Goal: Transaction & Acquisition: Purchase product/service

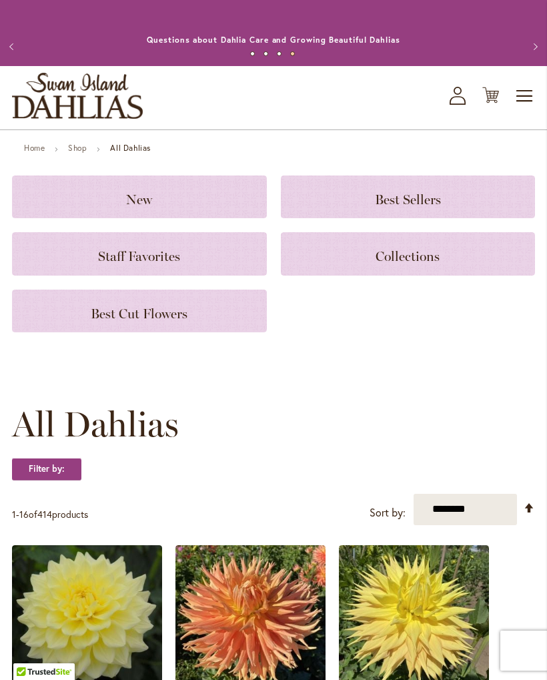
click at [463, 105] on icon "My Account" at bounding box center [458, 96] width 16 height 18
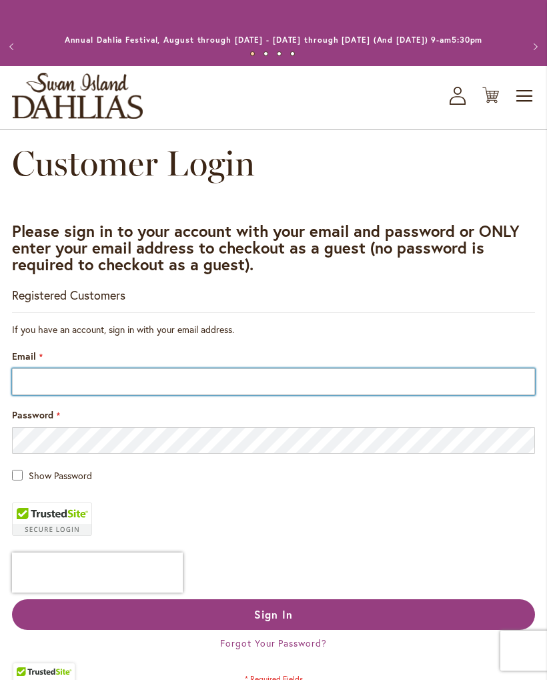
click at [87, 395] on input "Email" at bounding box center [273, 381] width 523 height 27
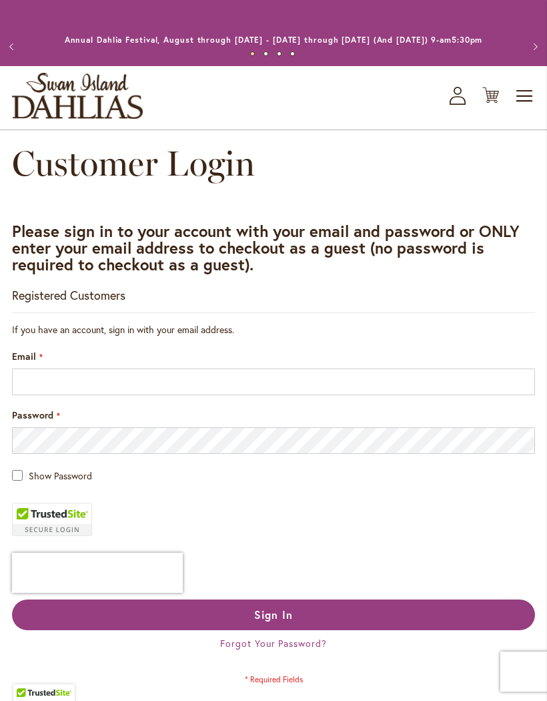
type input "**********"
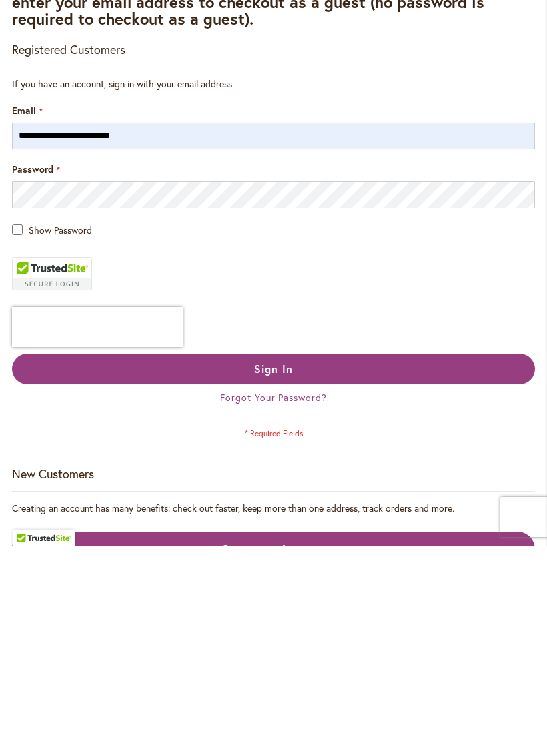
click at [291, 553] on span "Sign In" at bounding box center [273, 560] width 39 height 14
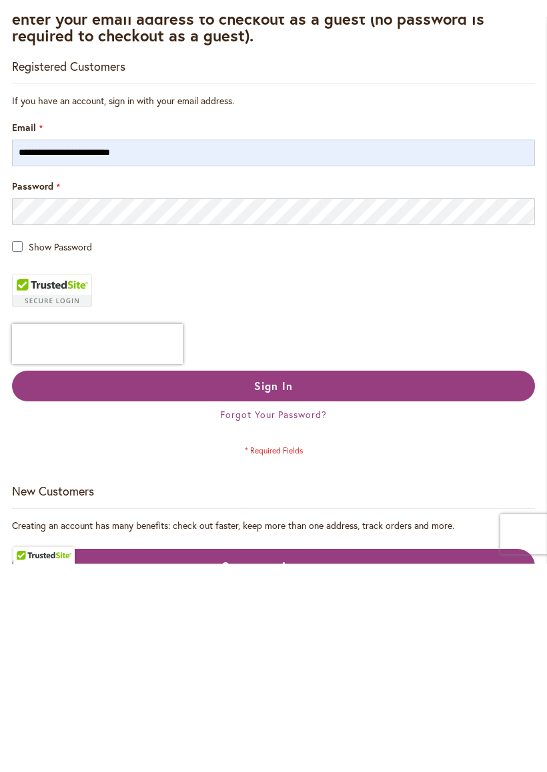
scroll to position [246, 0]
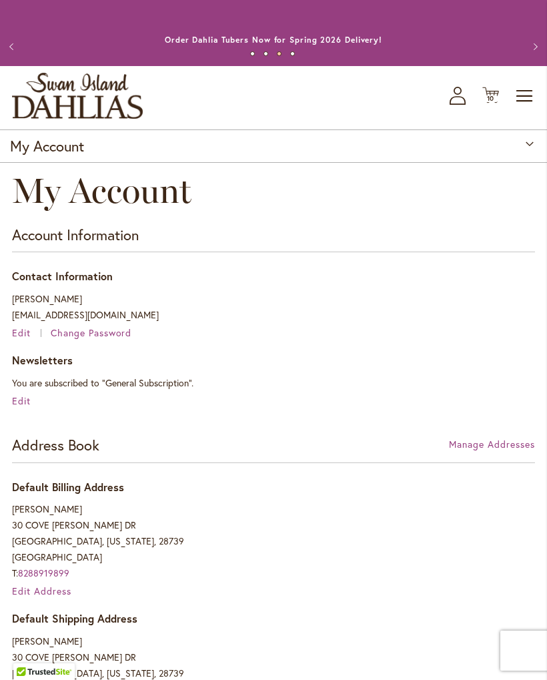
click at [495, 103] on icon "Cart .cls-1 { fill: #231f20; }" at bounding box center [491, 95] width 17 height 17
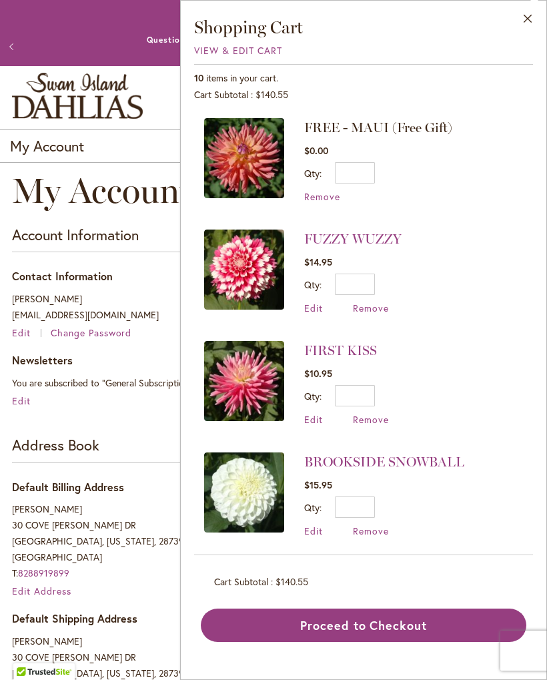
click at [376, 304] on span "Remove" at bounding box center [371, 308] width 36 height 13
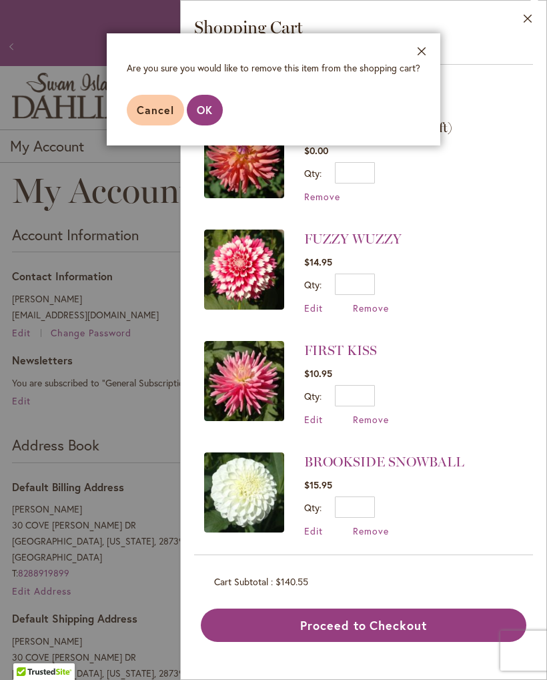
click at [370, 304] on aside "Close Are you sure you would like to remove this item from the shopping cart? C…" at bounding box center [273, 340] width 547 height 680
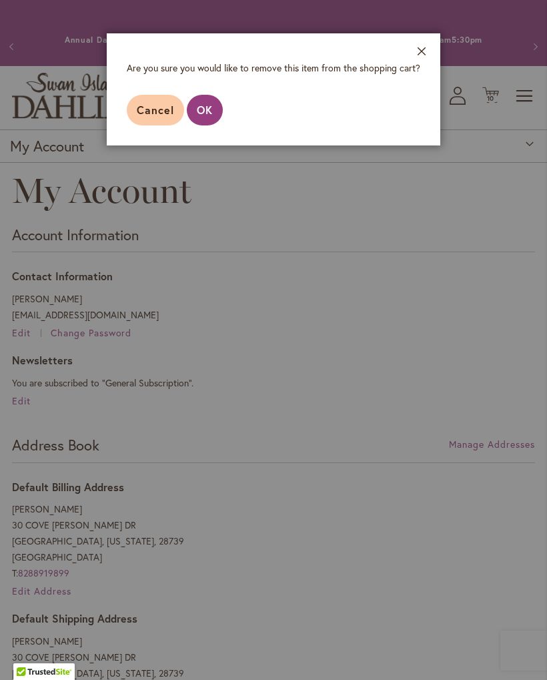
click at [206, 103] on span "OK" at bounding box center [205, 110] width 16 height 14
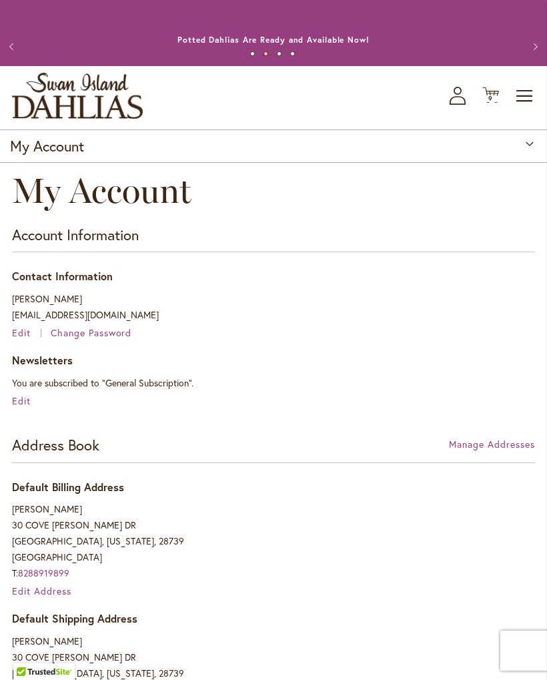
click at [492, 103] on icon "Cart .cls-1 { fill: #231f20; }" at bounding box center [491, 95] width 17 height 17
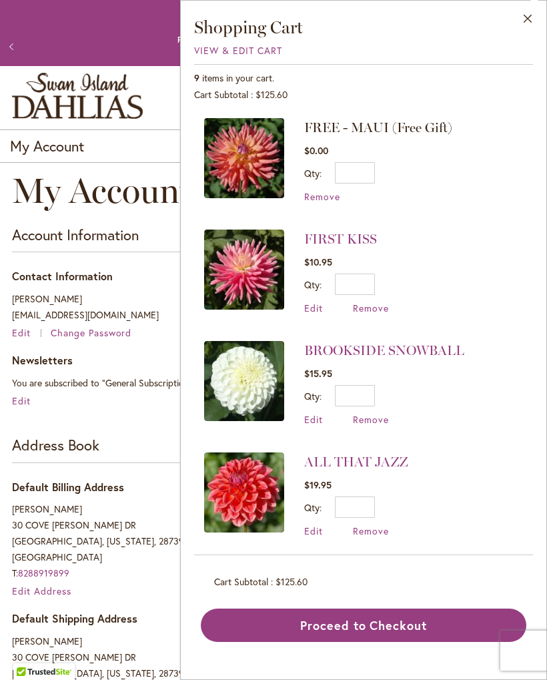
click at [373, 529] on span "Remove" at bounding box center [371, 531] width 36 height 13
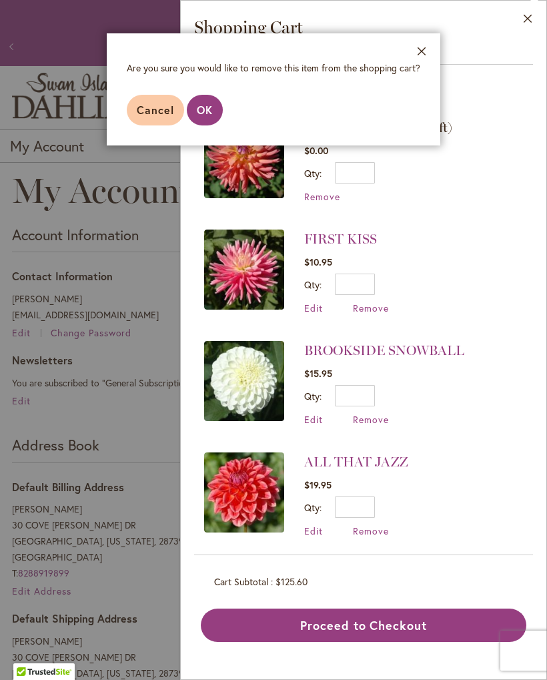
click at [215, 105] on button "OK" at bounding box center [205, 110] width 36 height 31
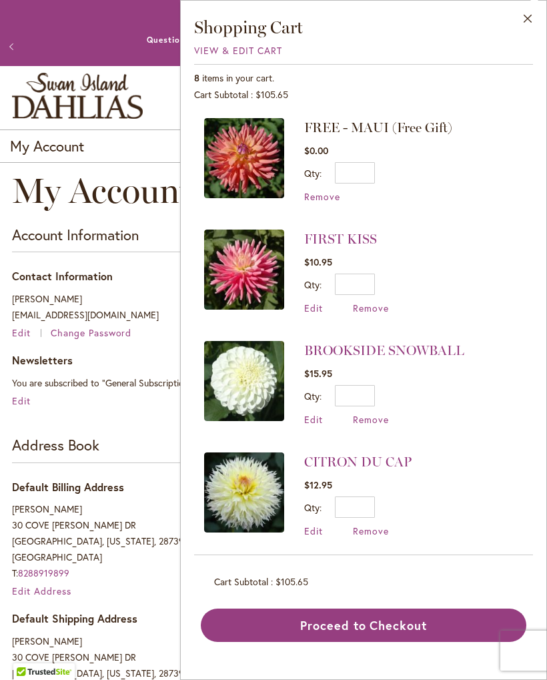
click at [382, 525] on span "Remove" at bounding box center [371, 531] width 36 height 13
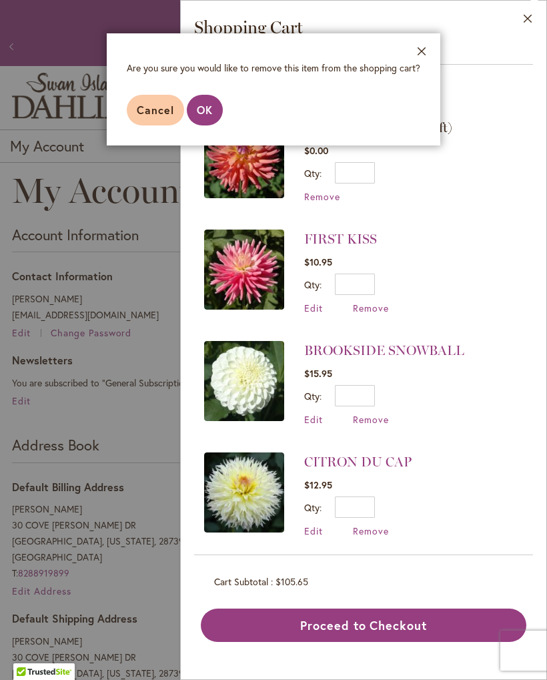
click at [212, 112] on span "OK" at bounding box center [205, 110] width 16 height 14
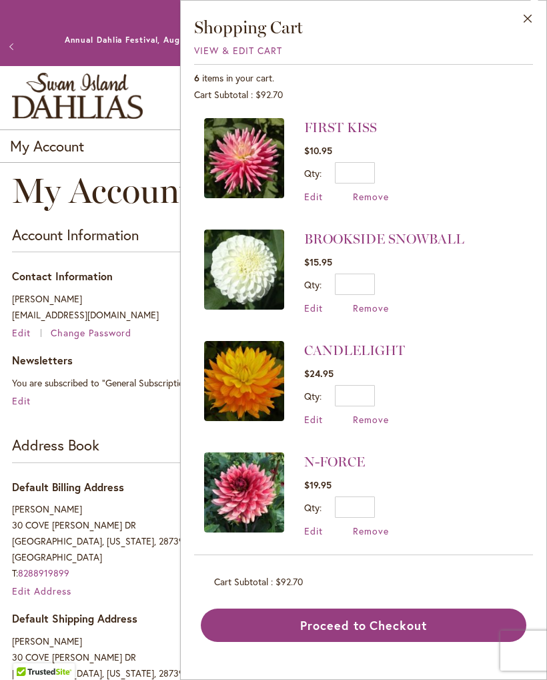
click at [373, 191] on span "Remove" at bounding box center [371, 196] width 36 height 13
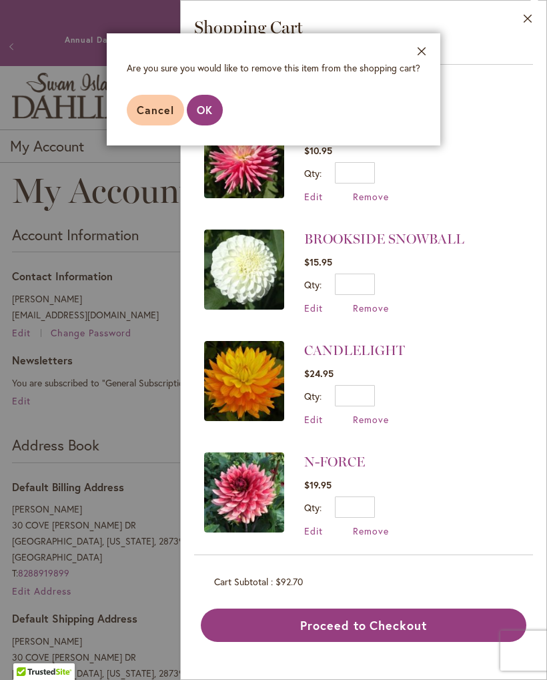
click at [202, 105] on span "OK" at bounding box center [205, 110] width 16 height 14
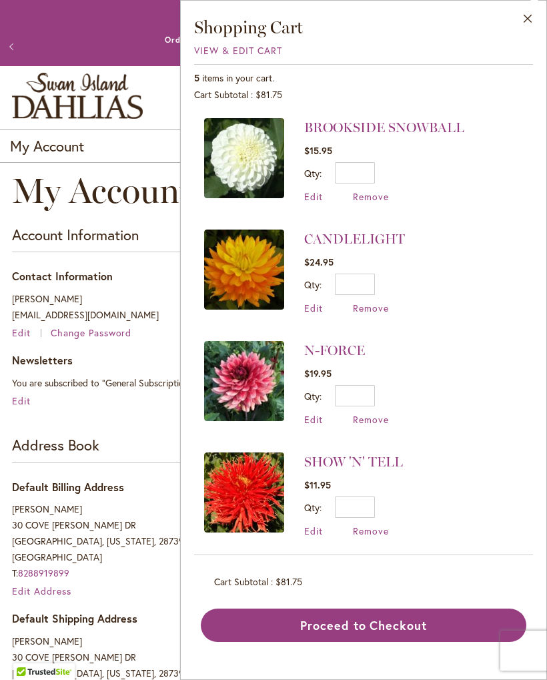
click at [380, 529] on span "Remove" at bounding box center [371, 531] width 36 height 13
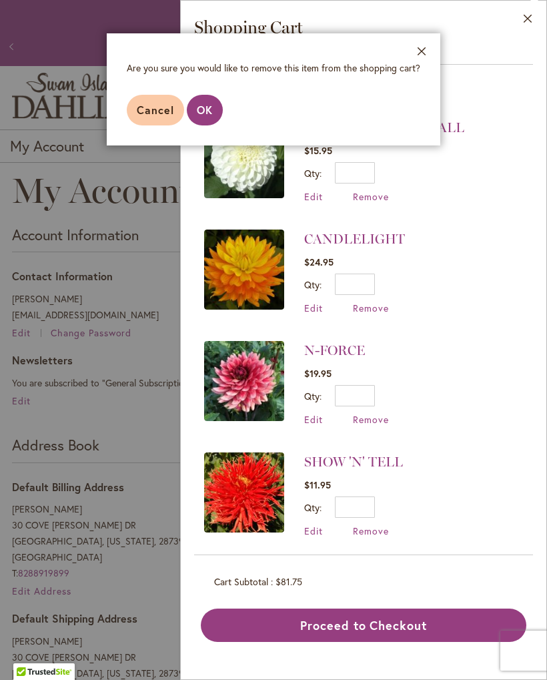
click at [214, 111] on button "OK" at bounding box center [205, 110] width 36 height 31
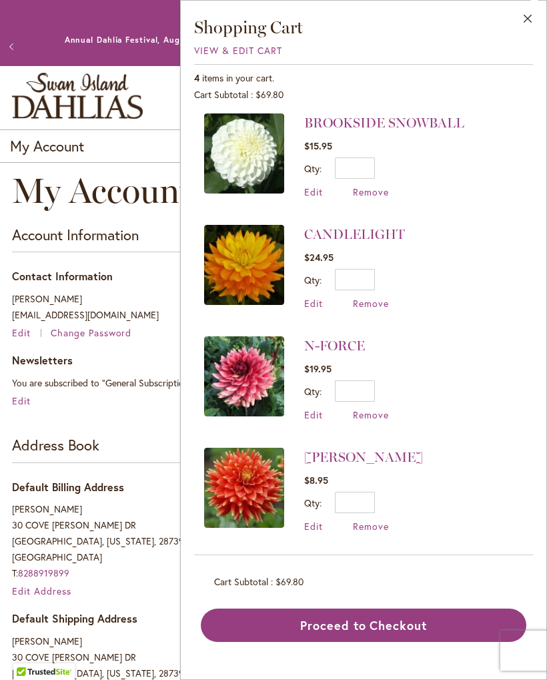
scroll to position [3, 0]
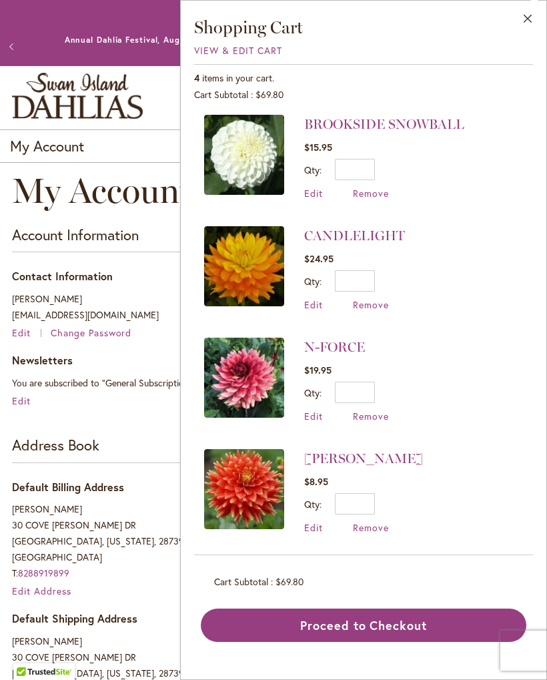
click at [376, 521] on span "Remove" at bounding box center [371, 527] width 36 height 13
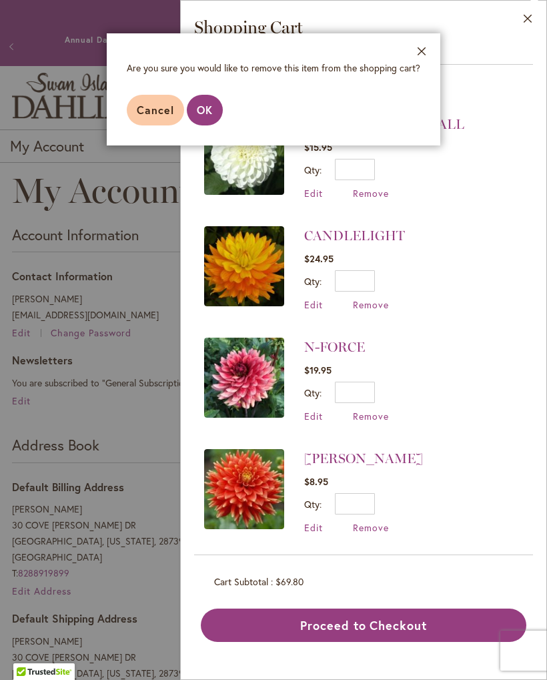
click at [212, 107] on span "OK" at bounding box center [205, 110] width 16 height 14
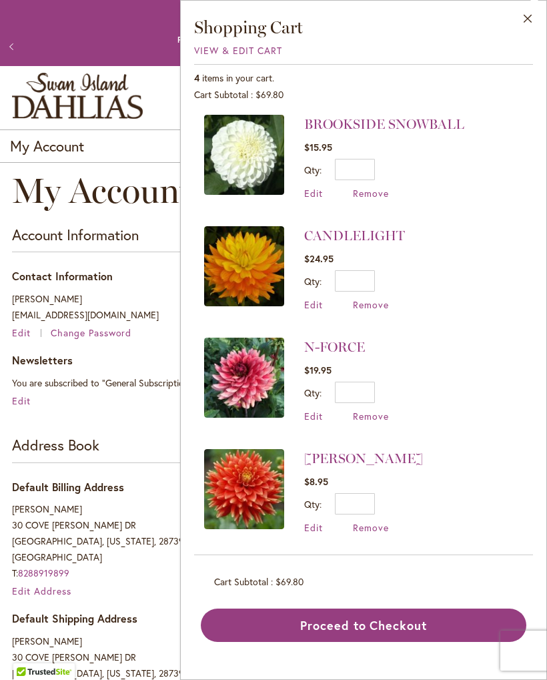
scroll to position [0, 0]
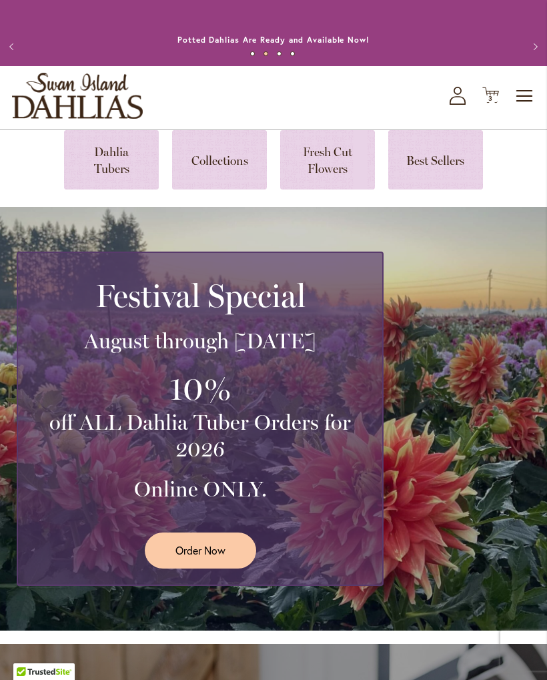
click at [127, 173] on link at bounding box center [111, 159] width 95 height 59
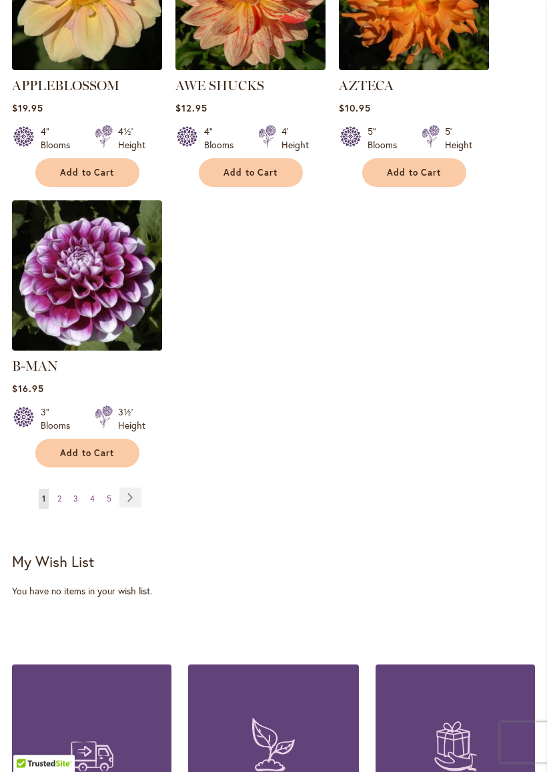
scroll to position [1767, 0]
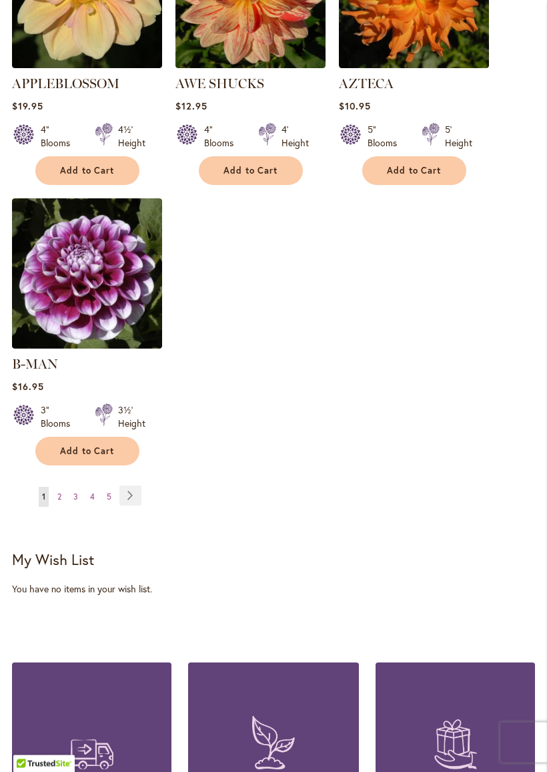
click at [61, 487] on link "Page 2" at bounding box center [59, 497] width 11 height 20
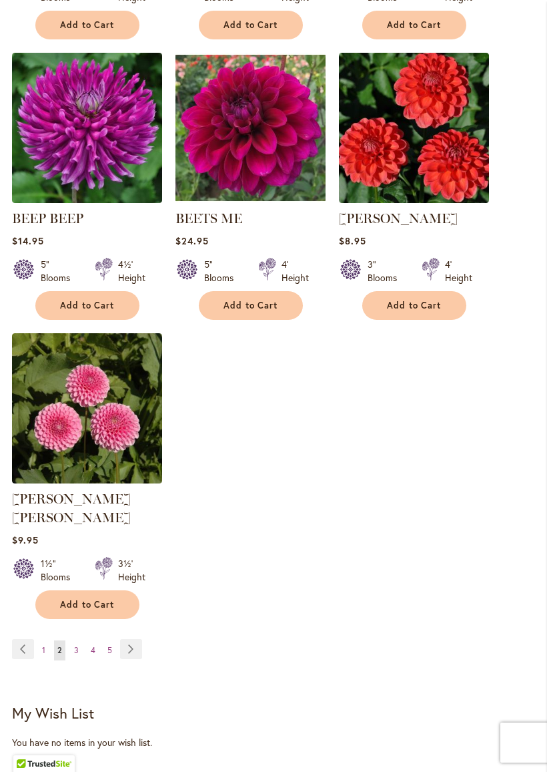
scroll to position [1620, 0]
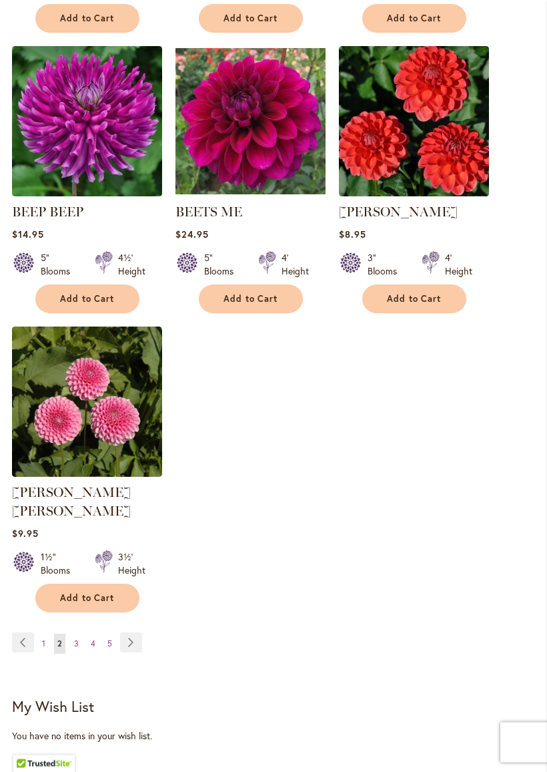
click at [76, 634] on link "Page 3" at bounding box center [76, 644] width 11 height 20
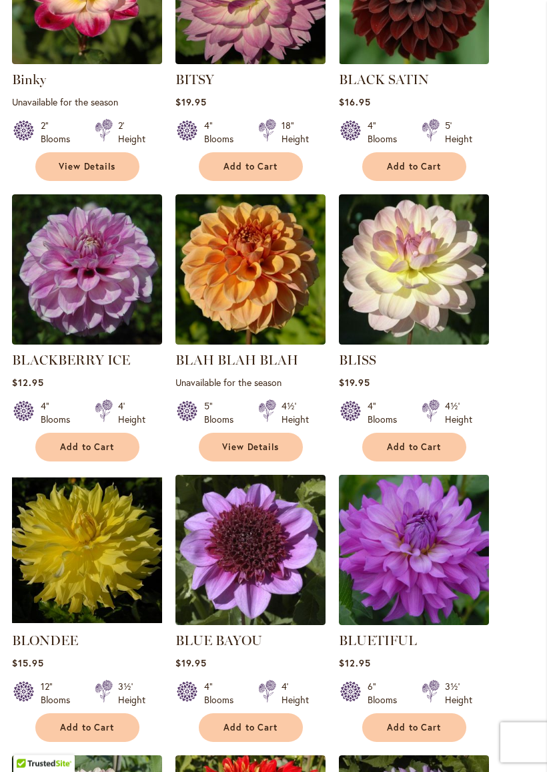
scroll to position [631, 0]
click at [105, 679] on span "Add to Cart" at bounding box center [87, 727] width 55 height 11
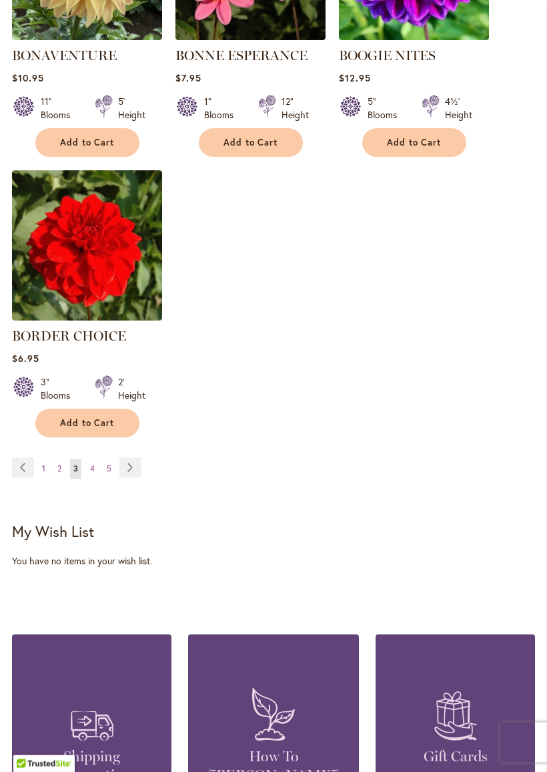
scroll to position [1815, 0]
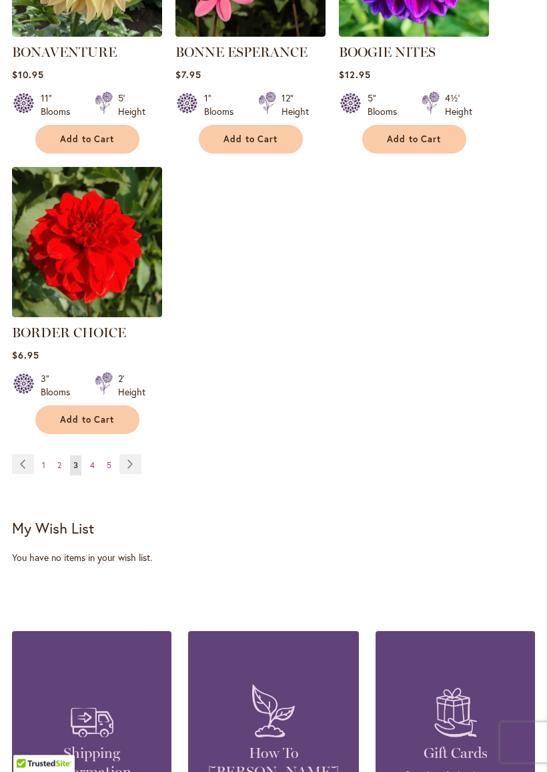
click at [95, 467] on link "Page 4" at bounding box center [92, 466] width 11 height 20
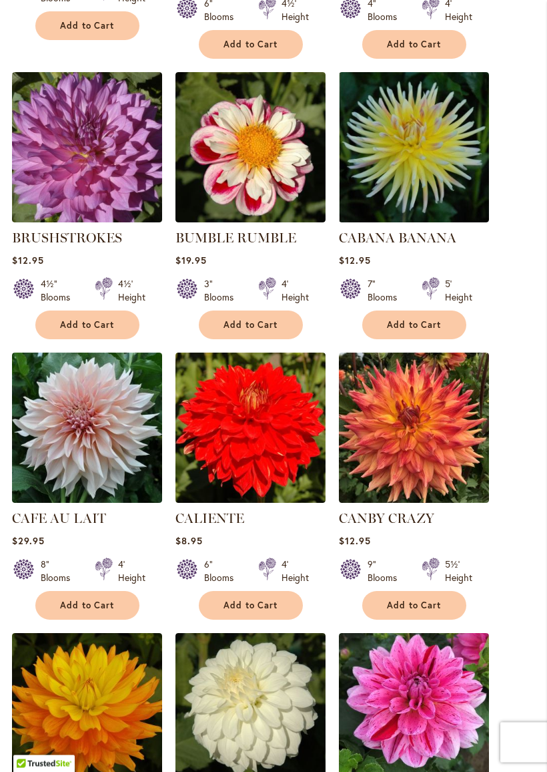
scroll to position [1053, 0]
click at [109, 611] on span "Add to Cart" at bounding box center [87, 604] width 55 height 11
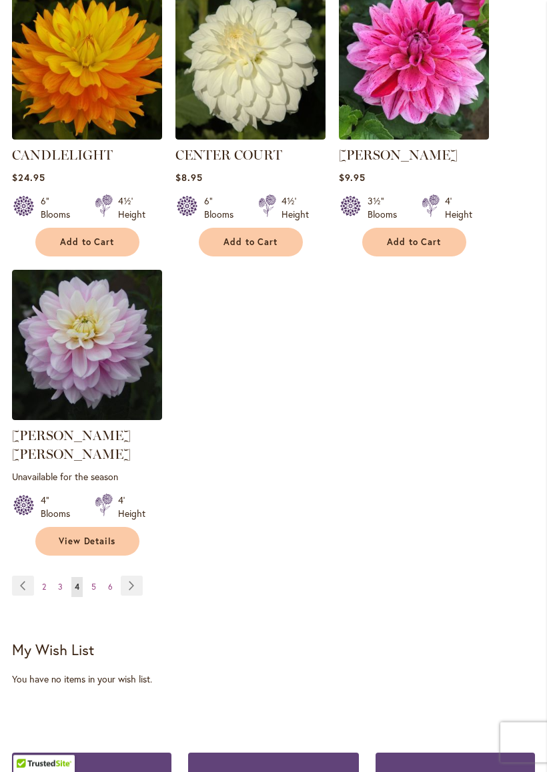
scroll to position [1732, 0]
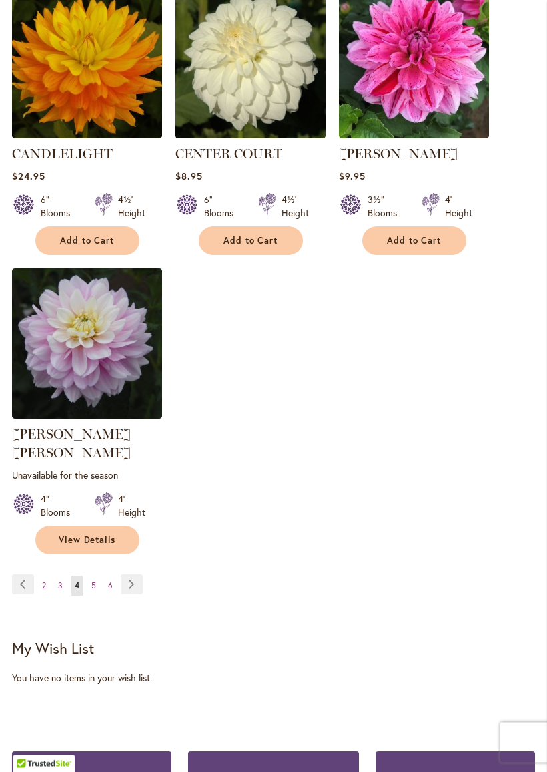
click at [88, 576] on link "Page 5" at bounding box center [93, 586] width 11 height 20
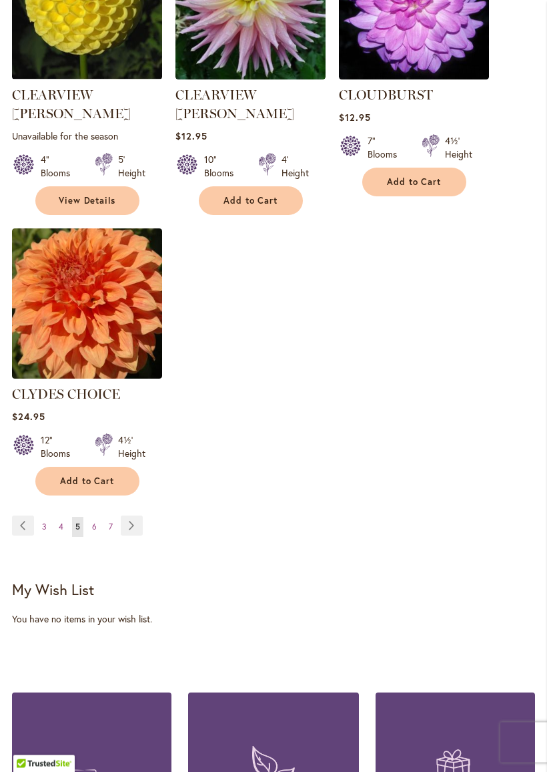
scroll to position [1757, 0]
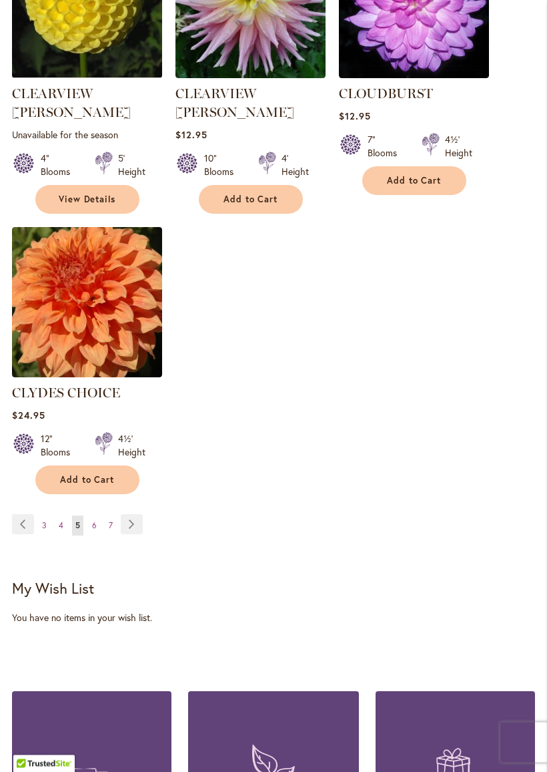
click at [97, 516] on link "Page 6" at bounding box center [94, 526] width 11 height 20
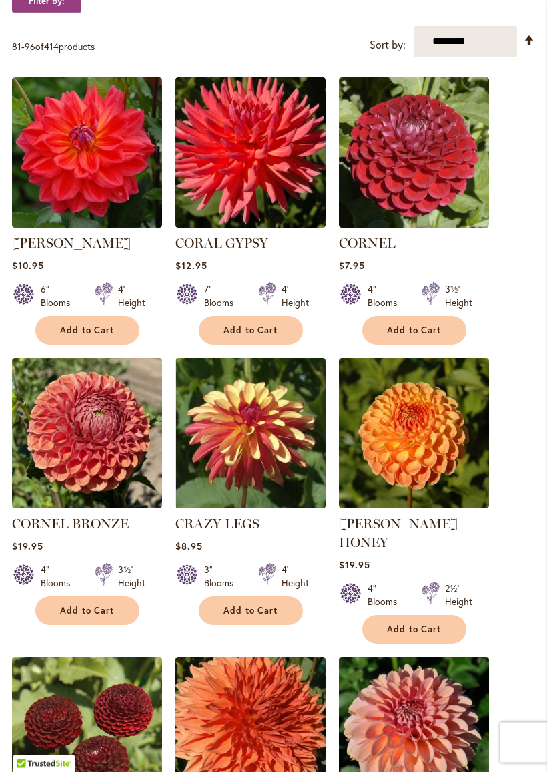
scroll to position [469, 0]
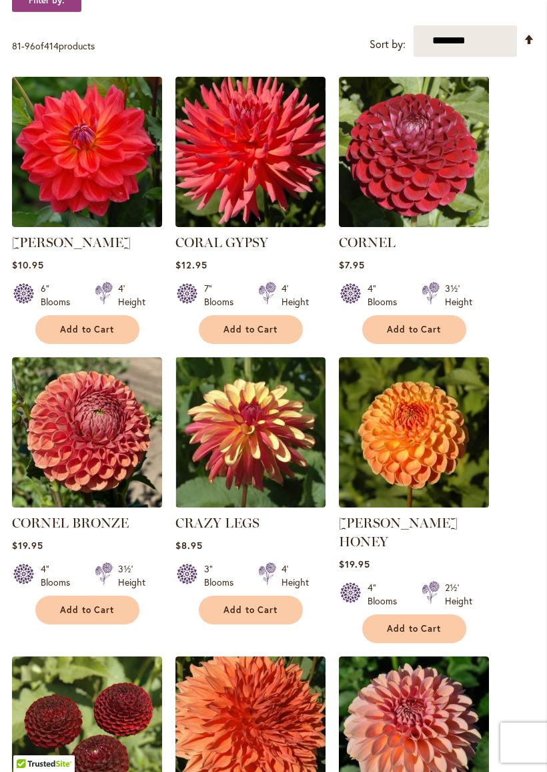
click at [119, 617] on button "Add to Cart" at bounding box center [87, 609] width 104 height 29
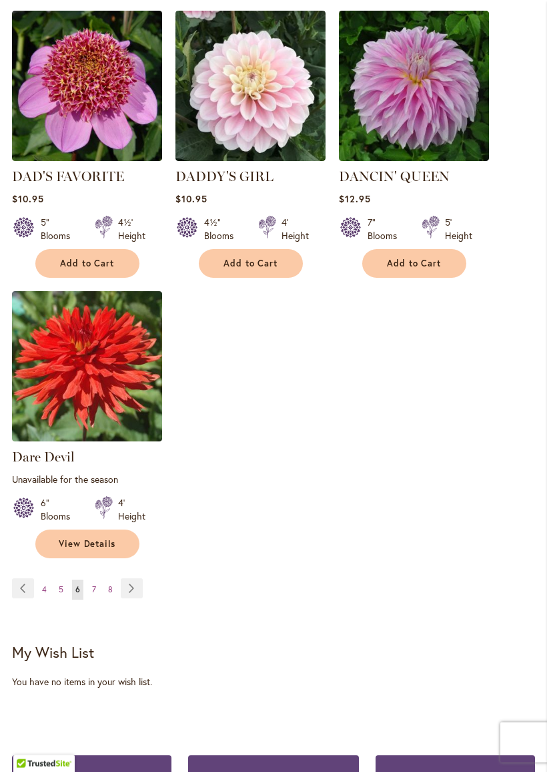
scroll to position [1746, 0]
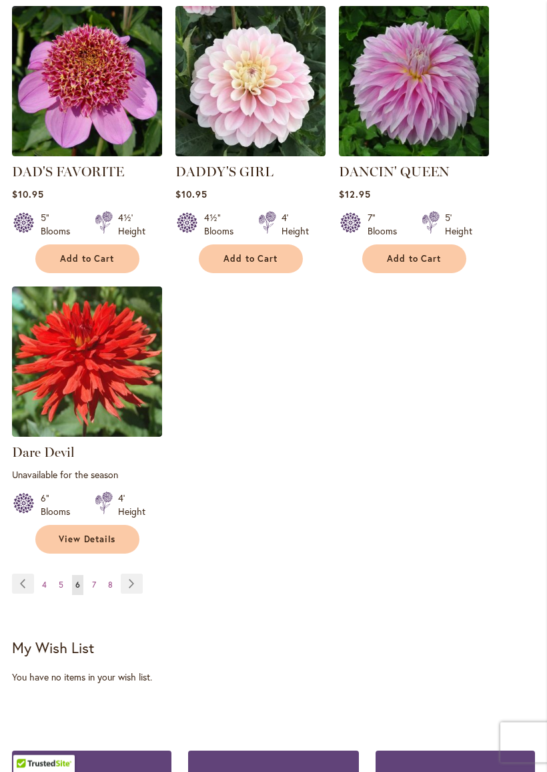
click at [93, 575] on link "Page 7" at bounding box center [94, 585] width 11 height 20
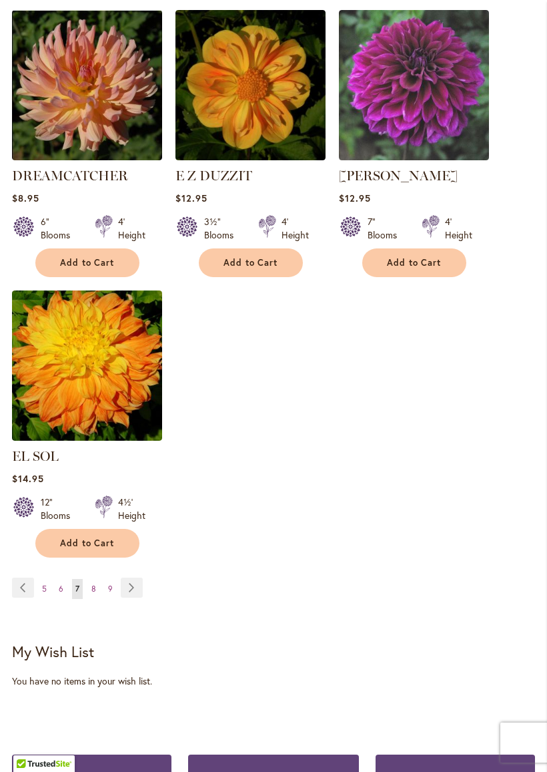
scroll to position [1681, 0]
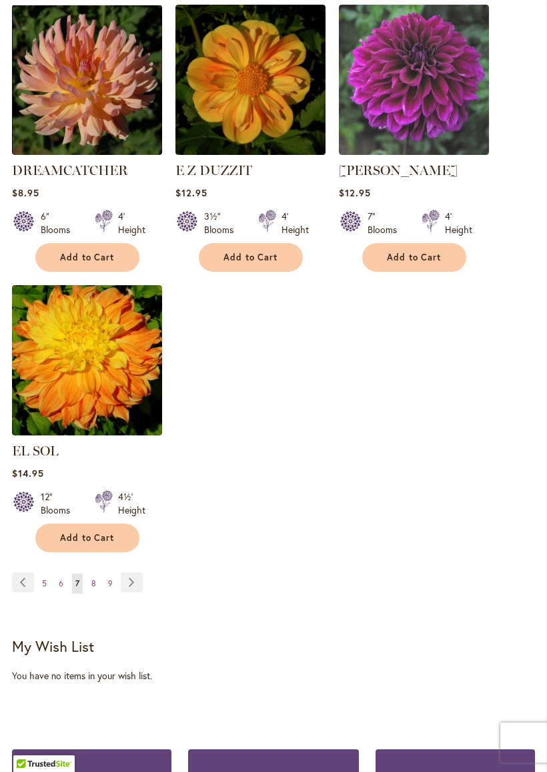
click at [88, 576] on link "Page 8" at bounding box center [93, 583] width 11 height 20
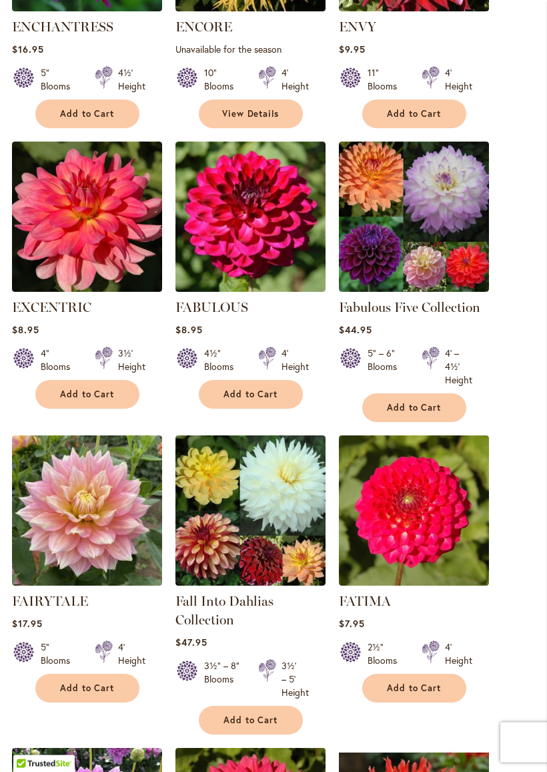
click at [110, 679] on span "Add to Cart" at bounding box center [87, 688] width 55 height 11
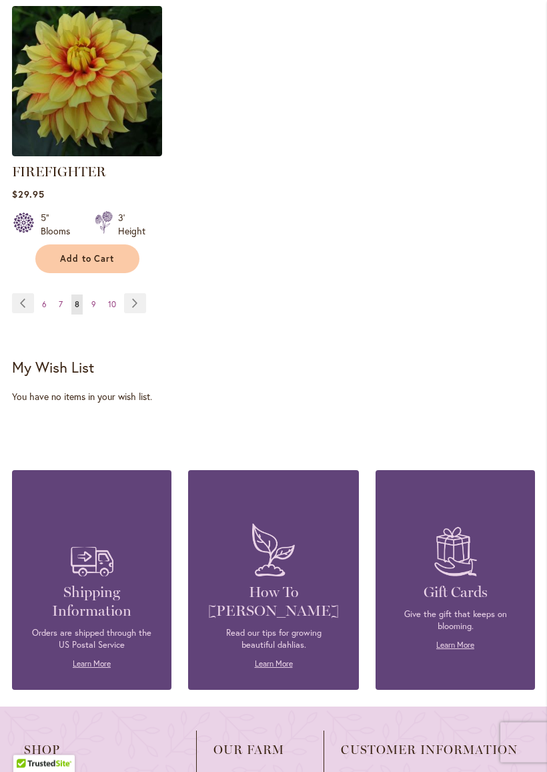
scroll to position [2040, 0]
click at [93, 309] on span "9" at bounding box center [93, 304] width 5 height 10
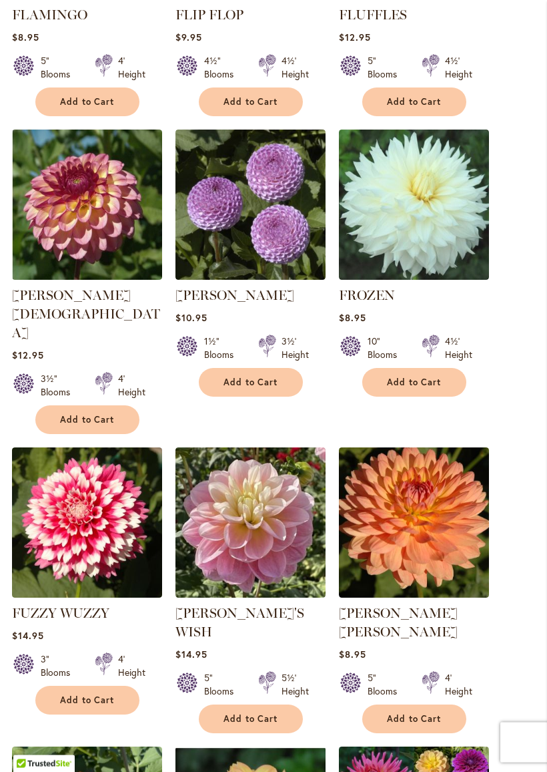
scroll to position [976, 0]
click at [115, 679] on button "Add to Cart" at bounding box center [87, 699] width 104 height 29
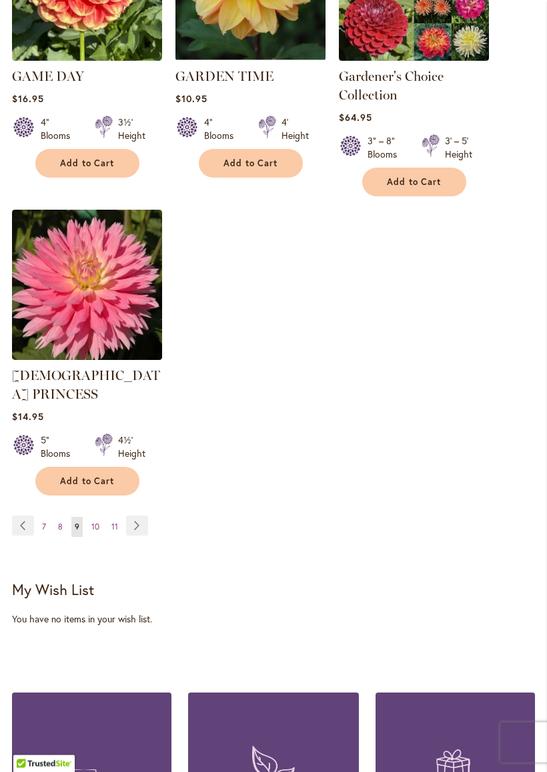
scroll to position [1848, 0]
click at [96, 521] on span "10" at bounding box center [95, 526] width 8 height 10
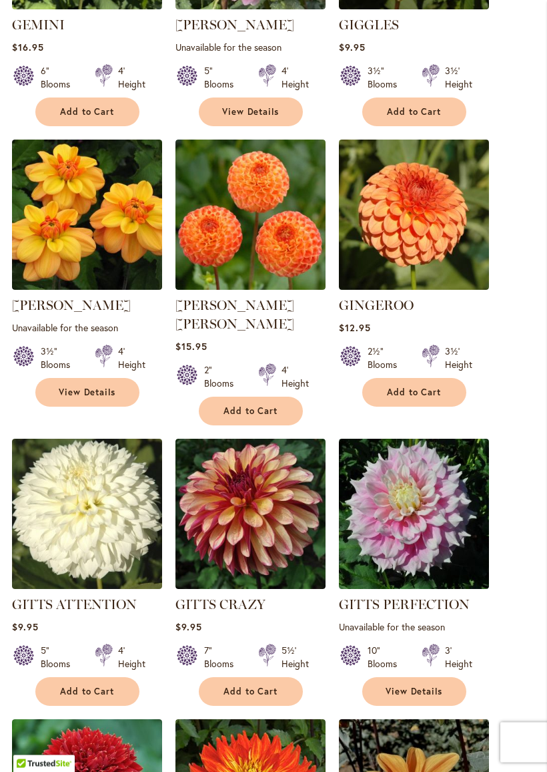
scroll to position [686, 0]
click at [111, 679] on span "Add to Cart" at bounding box center [87, 690] width 55 height 11
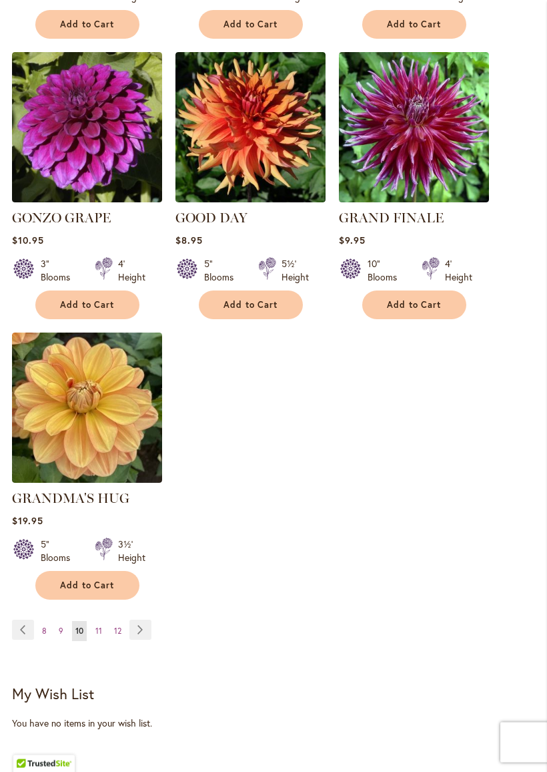
scroll to position [1672, 0]
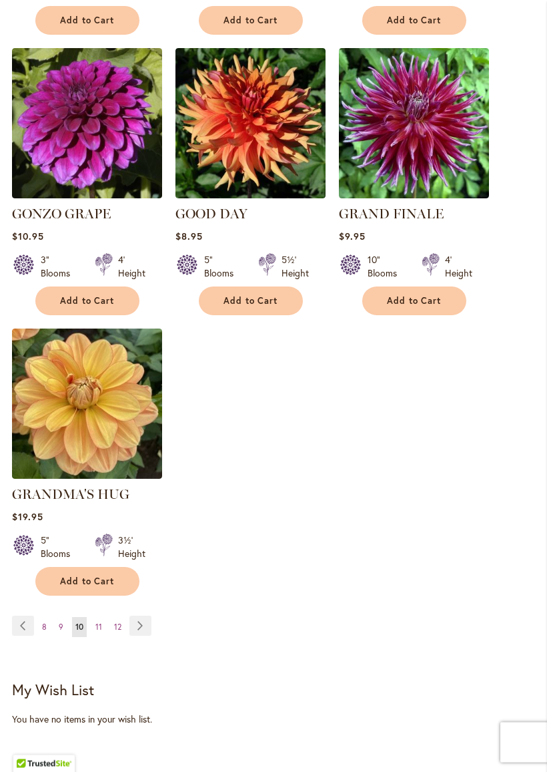
click at [99, 622] on span "11" at bounding box center [98, 627] width 7 height 10
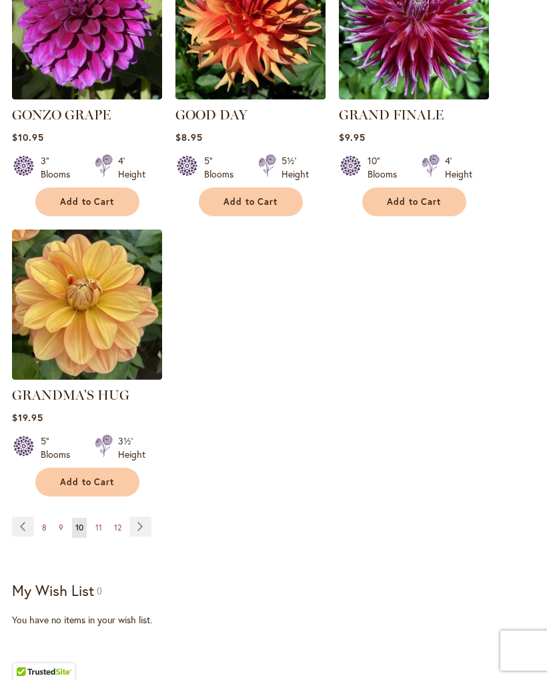
scroll to position [1710, 0]
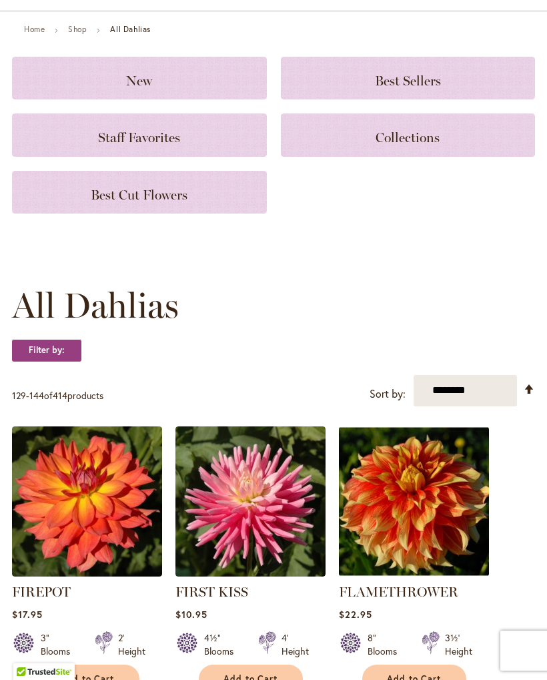
scroll to position [93, 0]
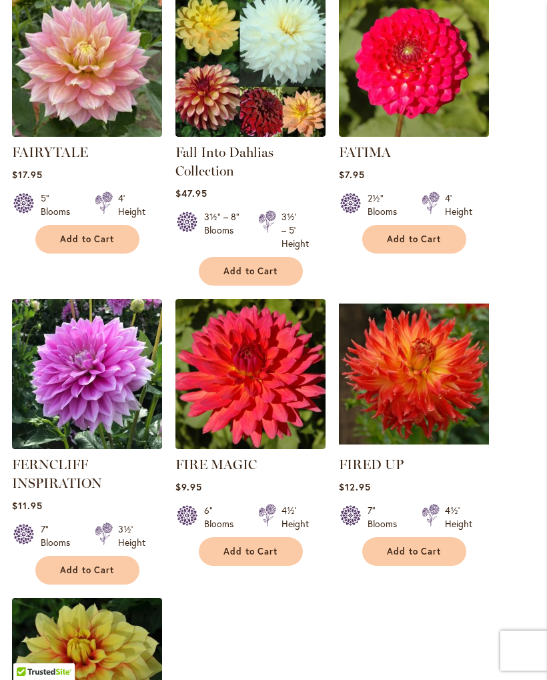
scroll to position [1412, 0]
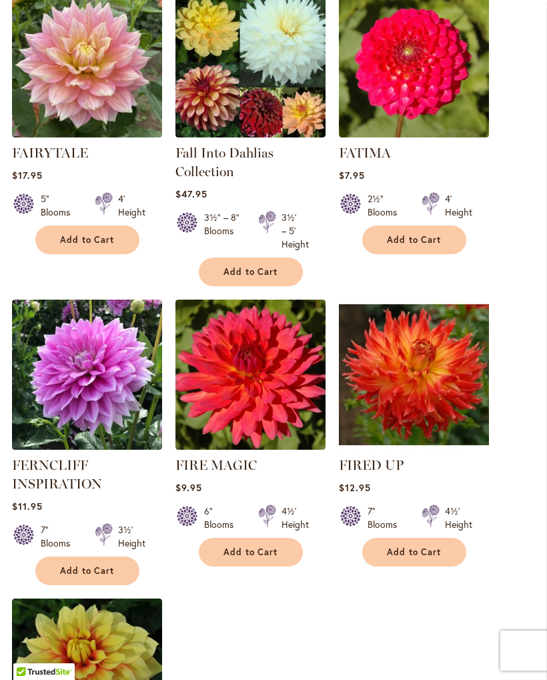
click at [103, 246] on span "Add to Cart" at bounding box center [87, 239] width 55 height 11
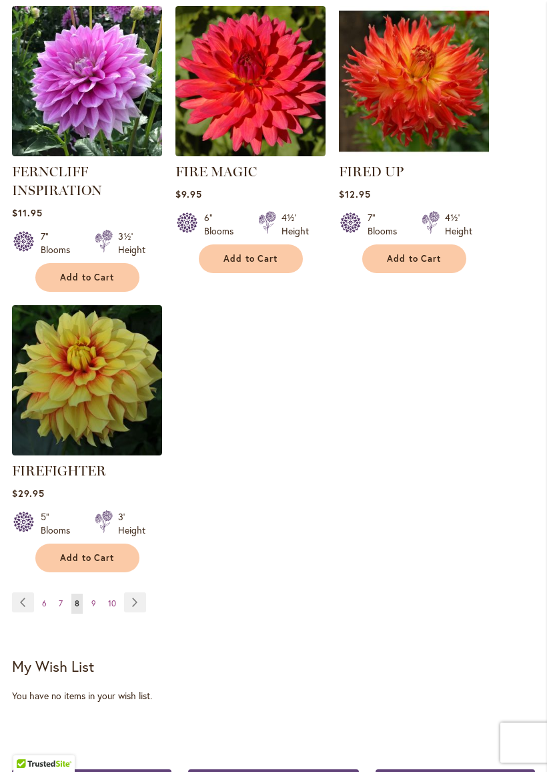
scroll to position [1747, 0]
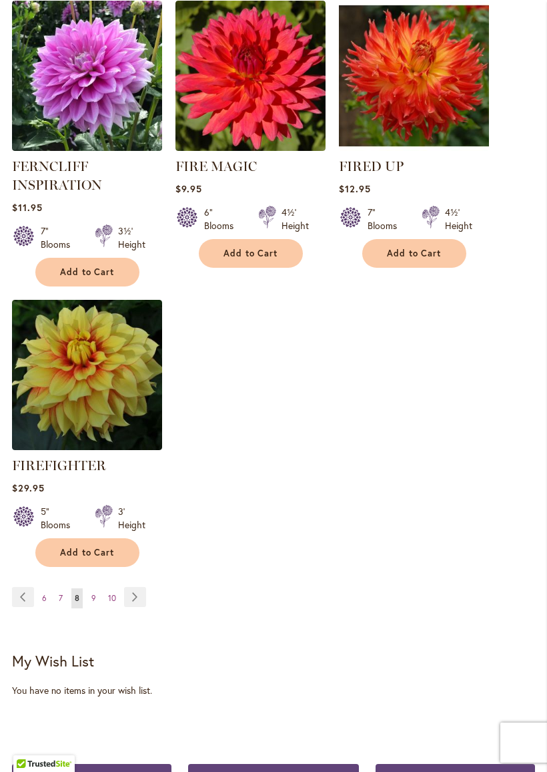
click at [113, 603] on span "10" at bounding box center [112, 598] width 8 height 10
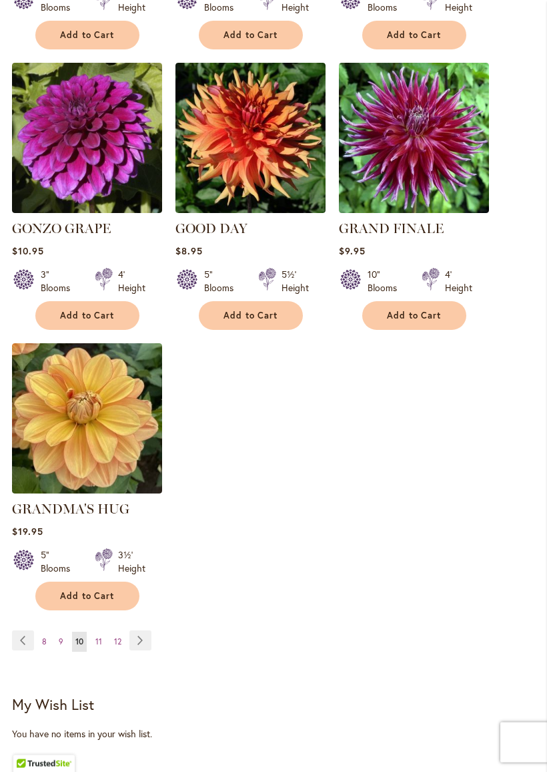
scroll to position [1623, 0]
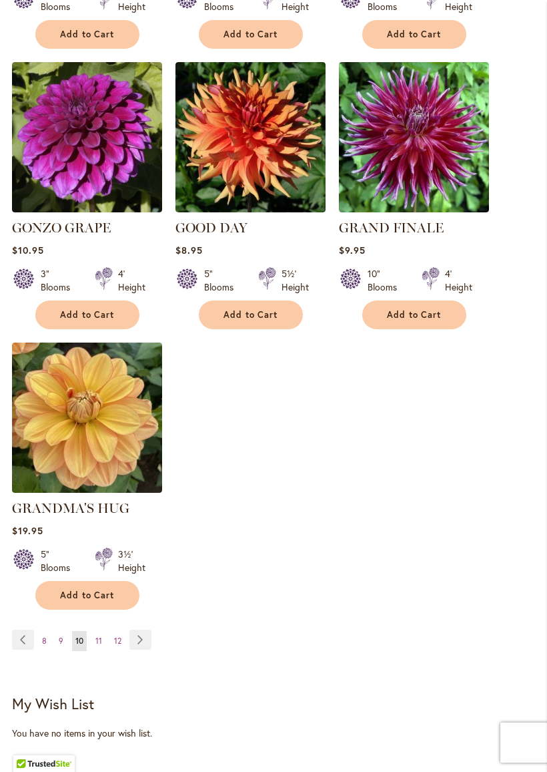
click at [102, 631] on link "Page 11" at bounding box center [98, 641] width 13 height 20
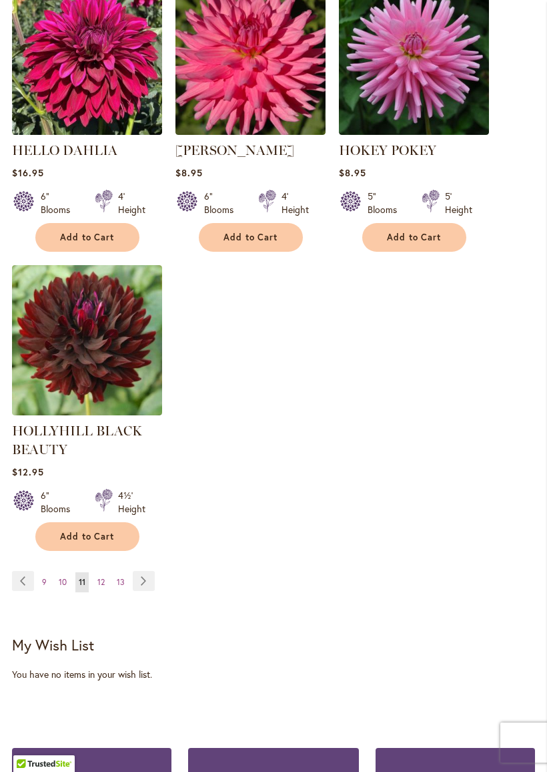
scroll to position [1733, 0]
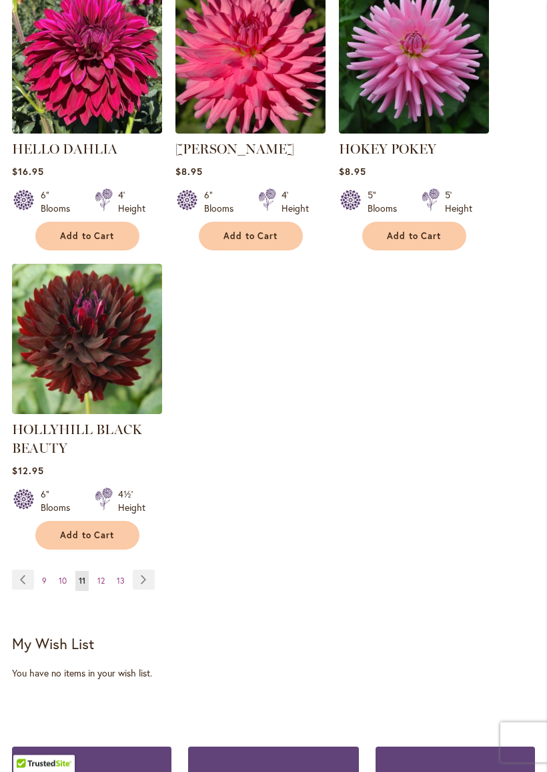
click at [105, 587] on link "Page 12" at bounding box center [101, 581] width 14 height 20
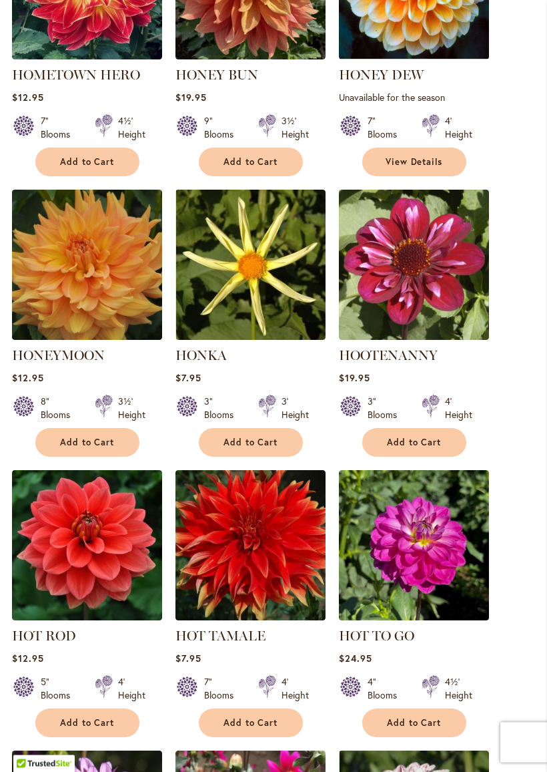
scroll to position [636, 0]
click at [248, 679] on span "Add to Cart" at bounding box center [251, 722] width 55 height 11
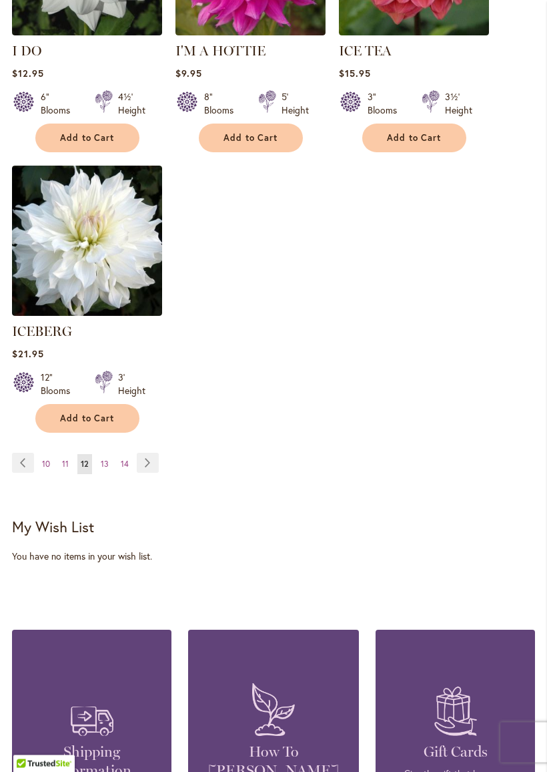
scroll to position [1836, 0]
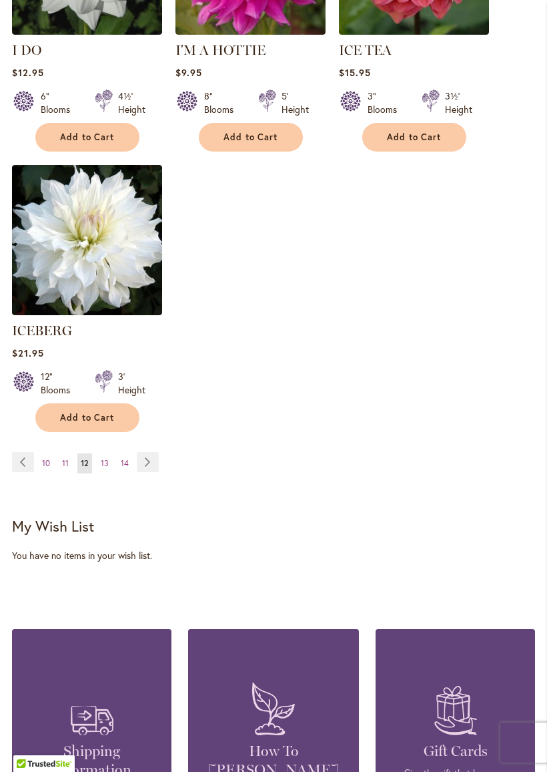
click at [107, 458] on span "13" at bounding box center [105, 463] width 8 height 10
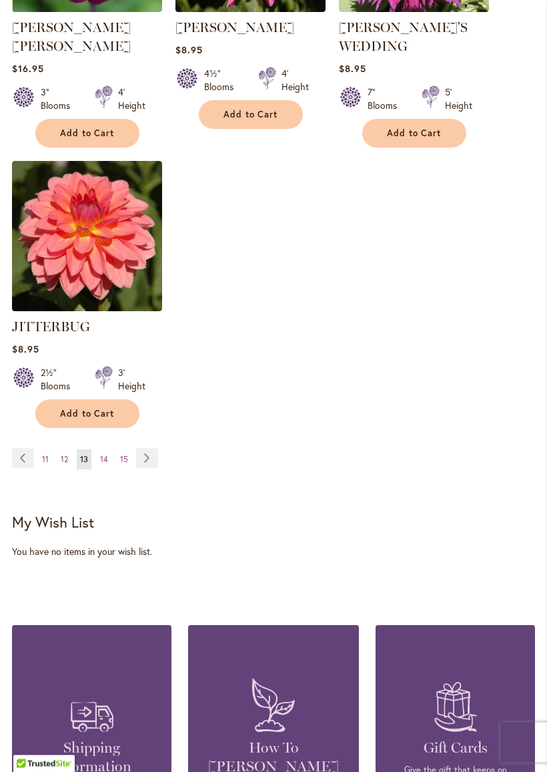
scroll to position [1837, 0]
click at [106, 454] on span "14" at bounding box center [104, 459] width 8 height 10
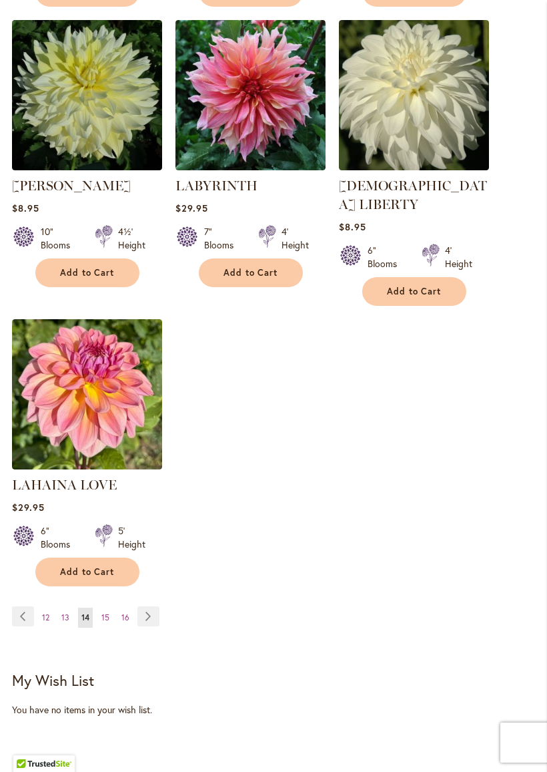
scroll to position [1651, 0]
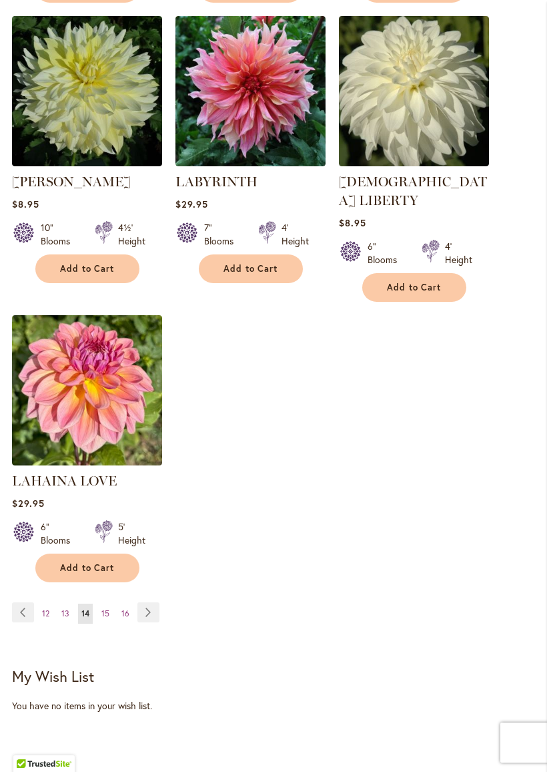
click at [100, 603] on link "Page 15" at bounding box center [105, 613] width 15 height 20
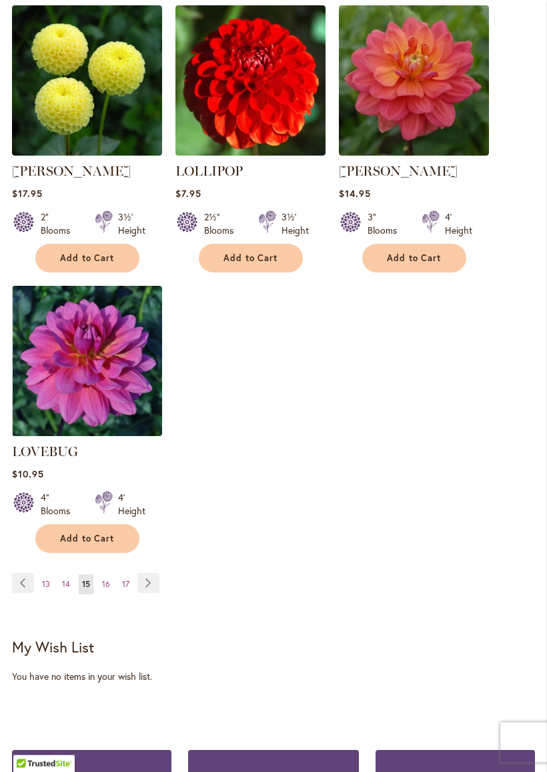
scroll to position [1700, 0]
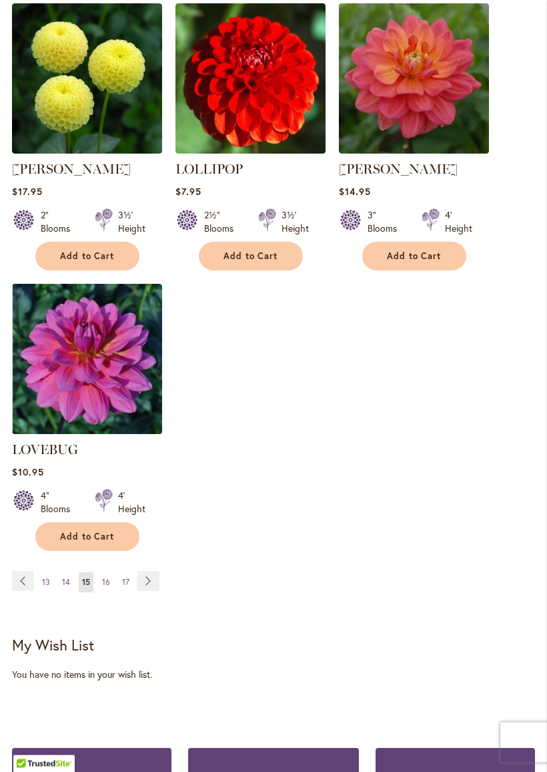
click at [105, 577] on span "16" at bounding box center [106, 582] width 8 height 10
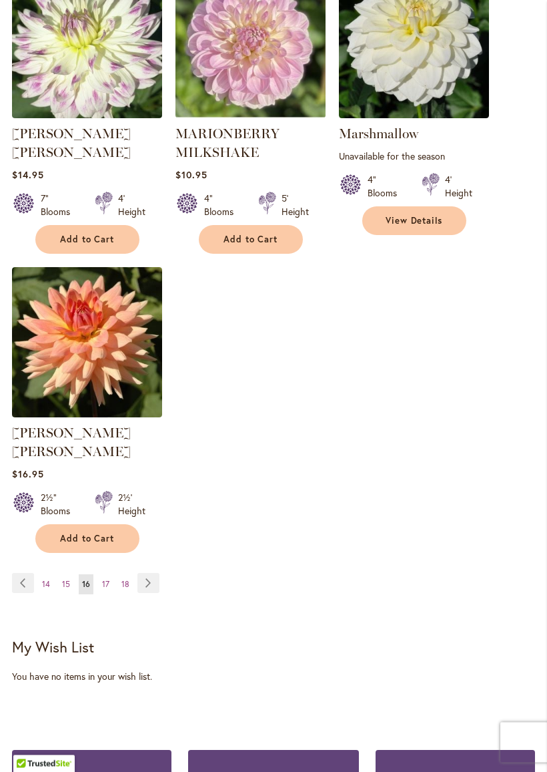
scroll to position [1725, 0]
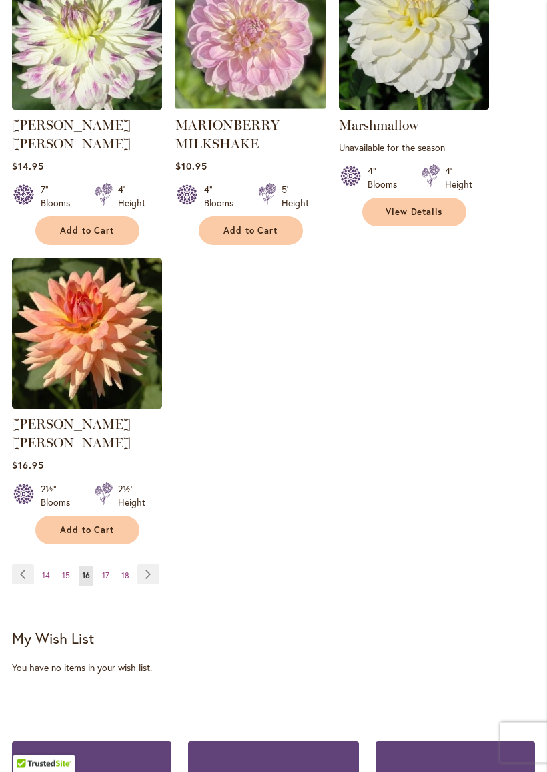
click at [107, 566] on link "Page 17" at bounding box center [106, 576] width 14 height 20
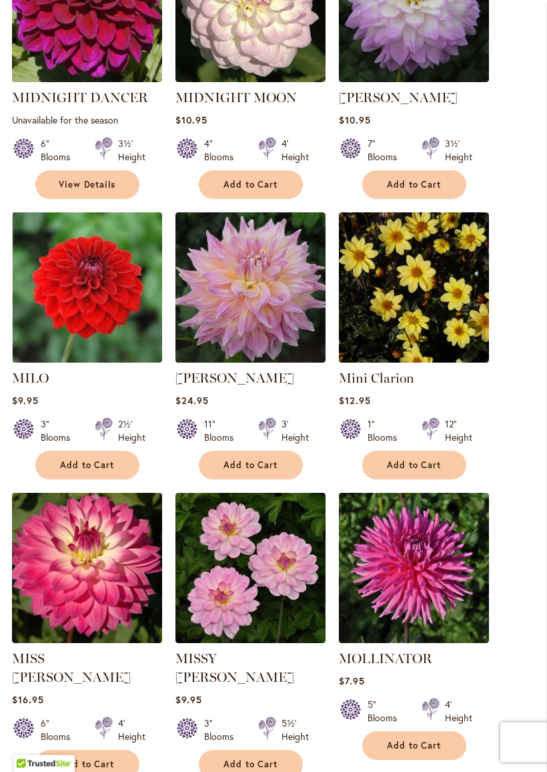
scroll to position [1175, 0]
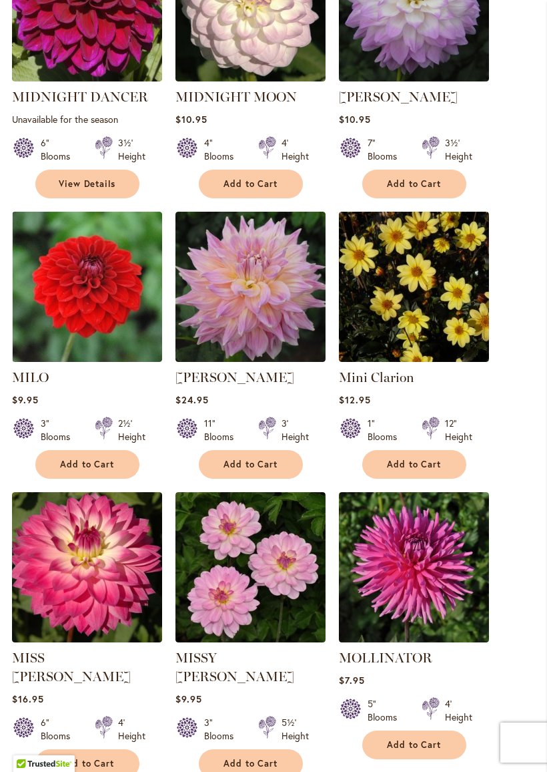
click at [91, 607] on img at bounding box center [87, 567] width 150 height 150
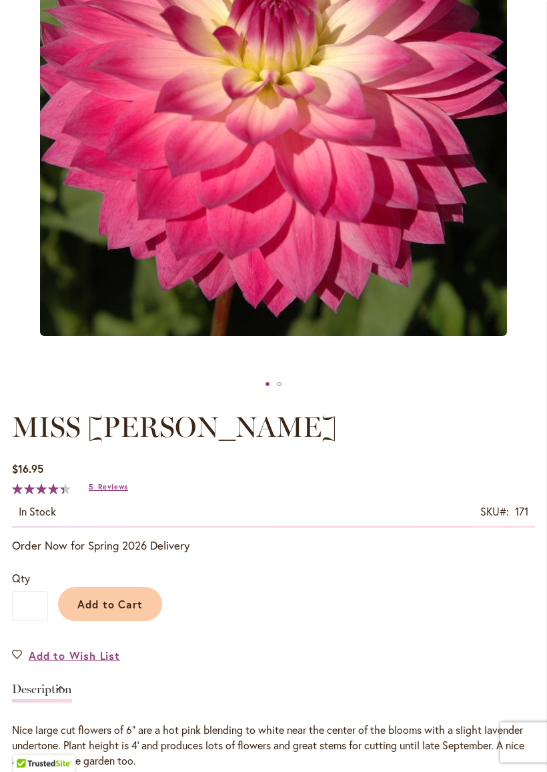
scroll to position [346, 0]
click at [127, 611] on span "Add to Cart" at bounding box center [110, 604] width 66 height 14
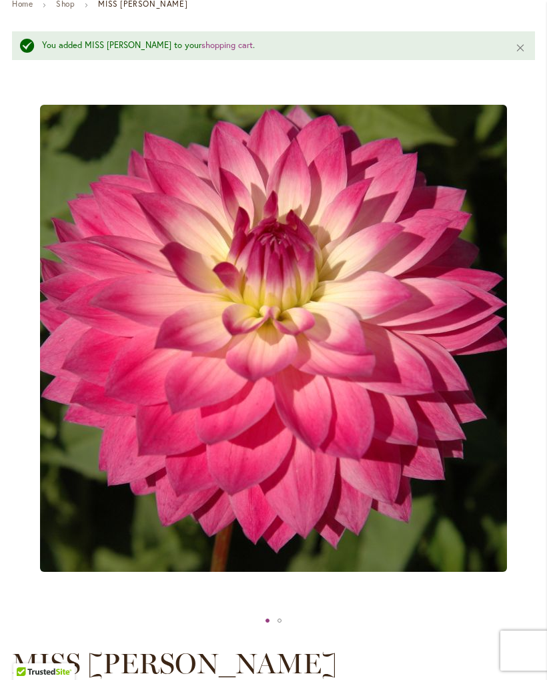
scroll to position [143, 0]
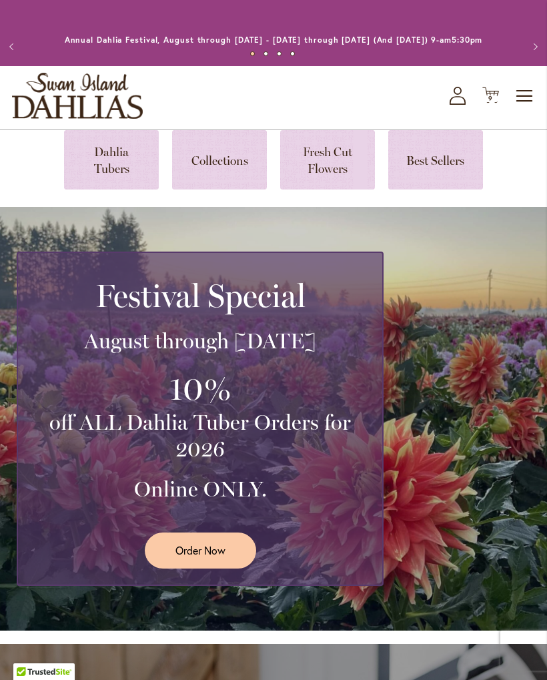
click at [490, 103] on span "9" at bounding box center [491, 98] width 5 height 9
click at [493, 103] on icon "Cart .cls-1 { fill: #231f20; }" at bounding box center [491, 95] width 17 height 17
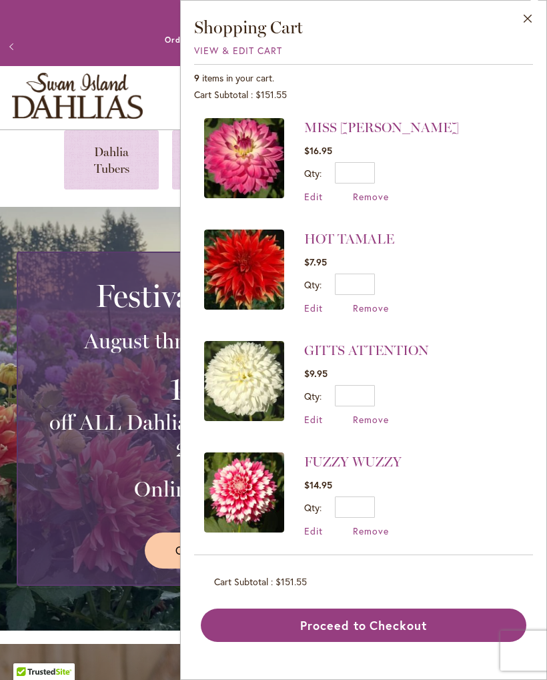
click at [525, 23] on button "Close" at bounding box center [528, 22] width 37 height 42
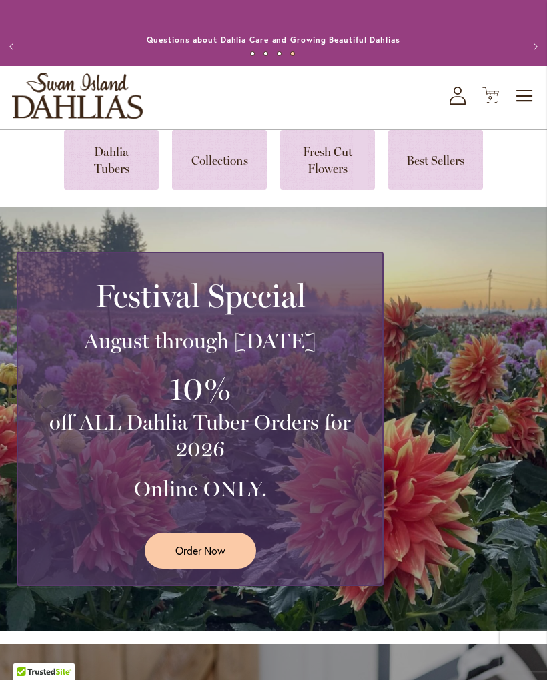
click at [497, 102] on span "9 9 items" at bounding box center [491, 98] width 13 height 7
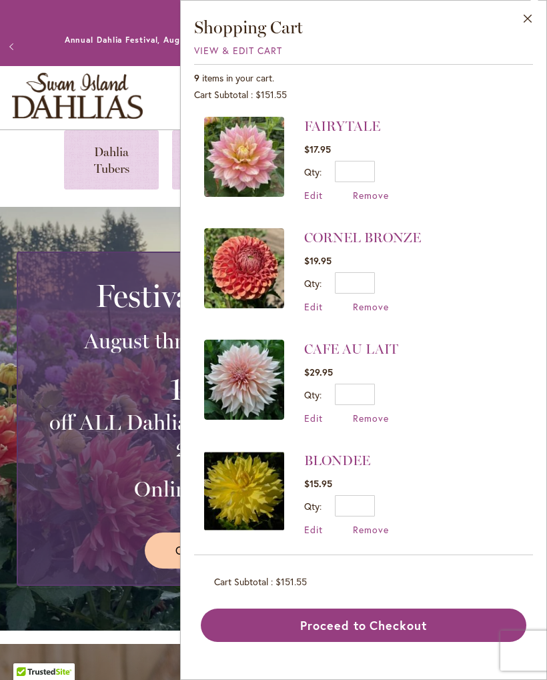
scroll to position [447, 0]
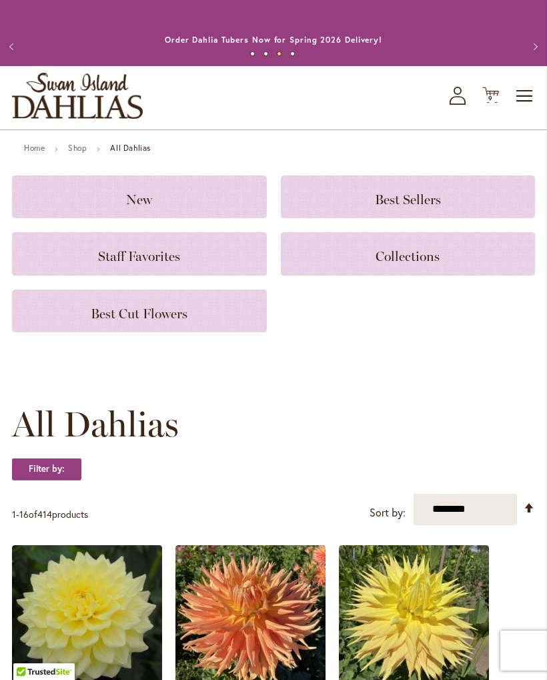
click at [137, 156] on ul "Home Shop All Dahlias" at bounding box center [273, 150] width 499 height 12
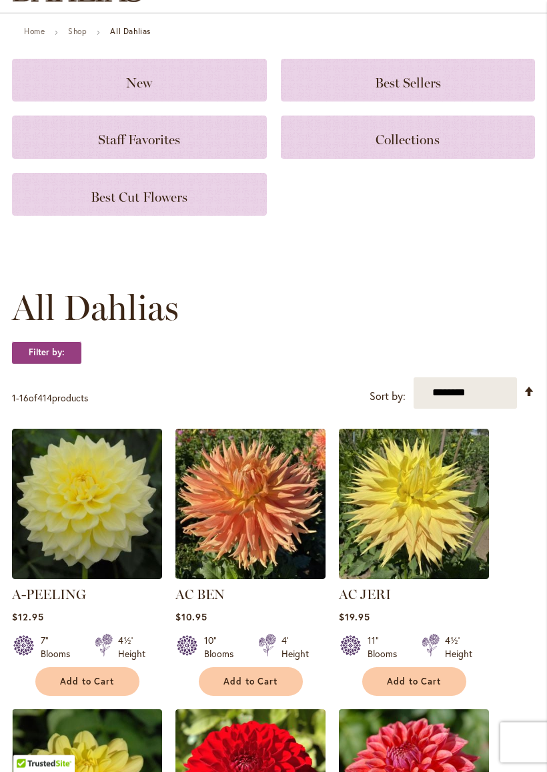
scroll to position [121, 0]
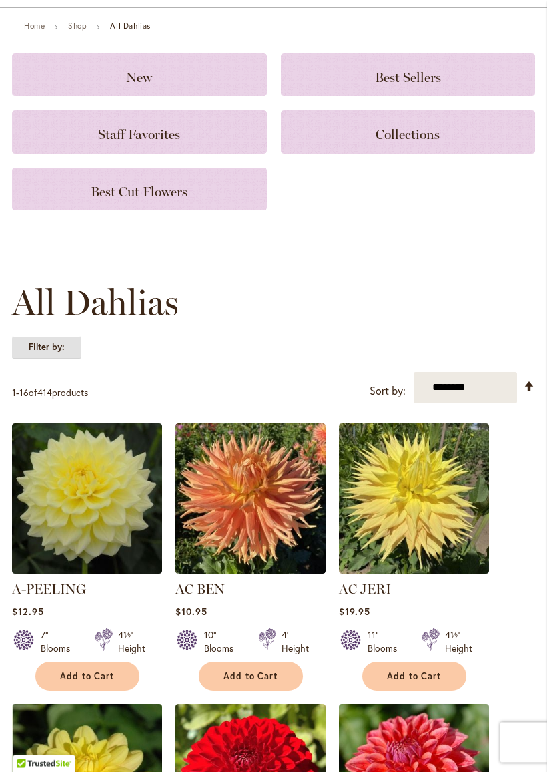
click at [67, 359] on strong "Filter by:" at bounding box center [46, 347] width 69 height 23
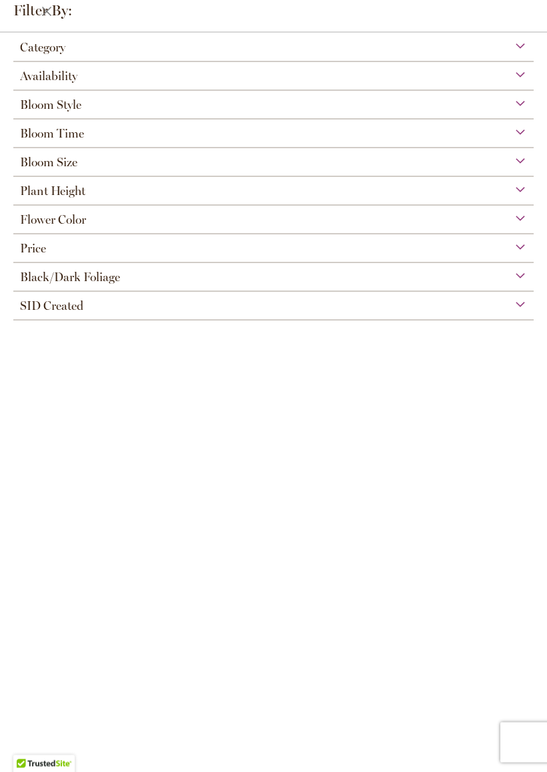
scroll to position [79, 0]
click at [293, 49] on div "Category" at bounding box center [273, 43] width 521 height 21
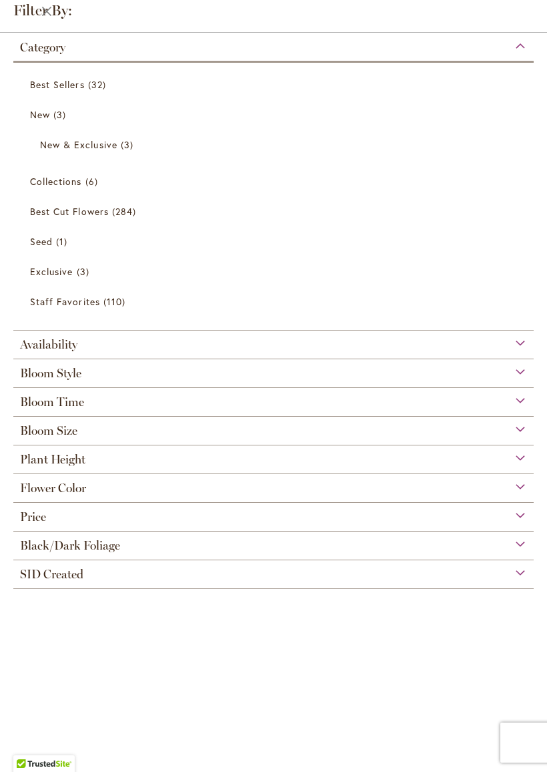
scroll to position [491, 0]
click at [522, 42] on div "Category" at bounding box center [273, 43] width 521 height 21
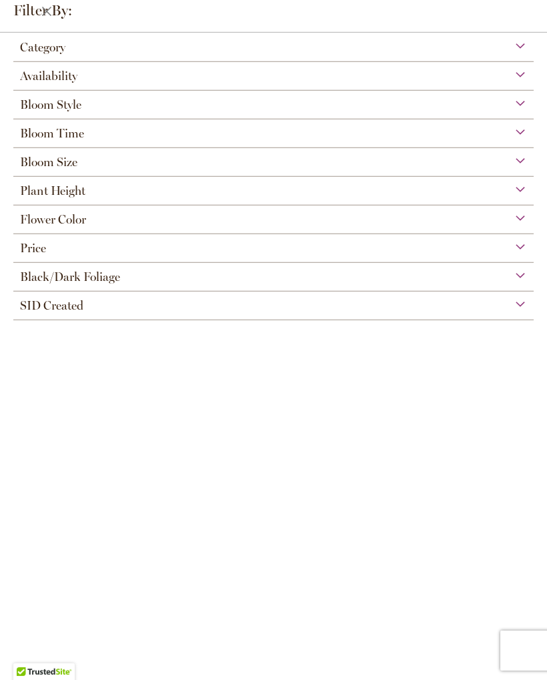
scroll to position [79, 0]
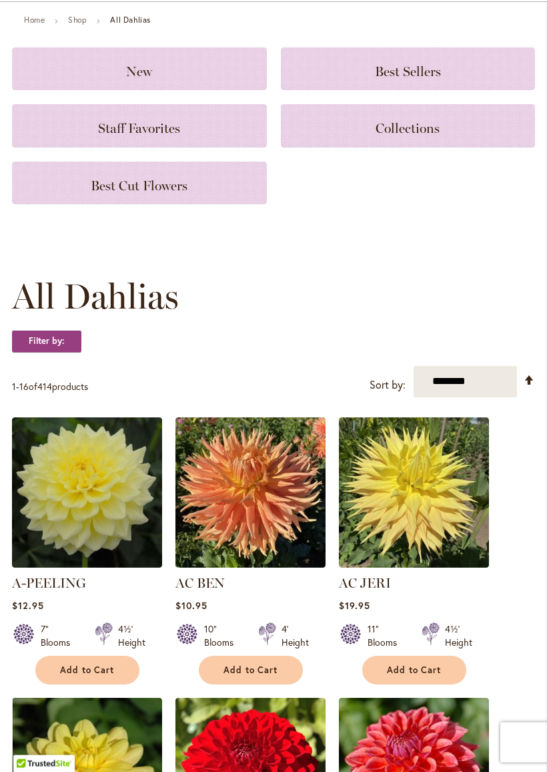
scroll to position [129, 0]
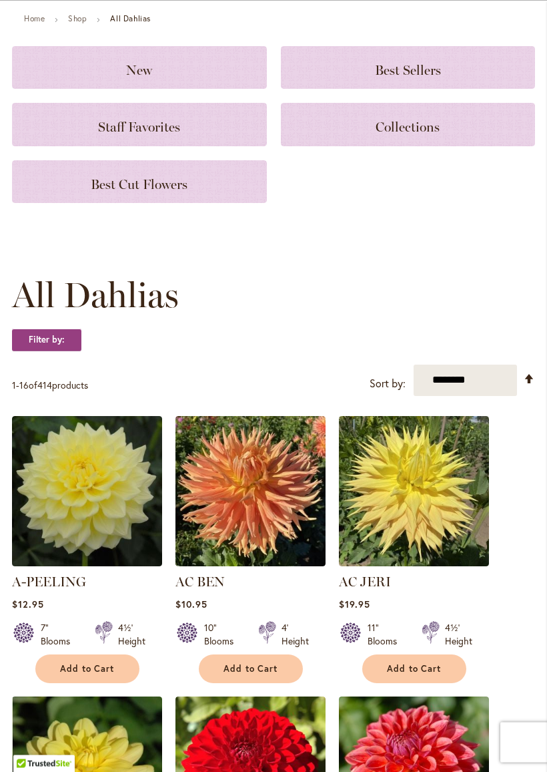
click at [527, 386] on link "Set Descending Direction" at bounding box center [529, 379] width 11 height 15
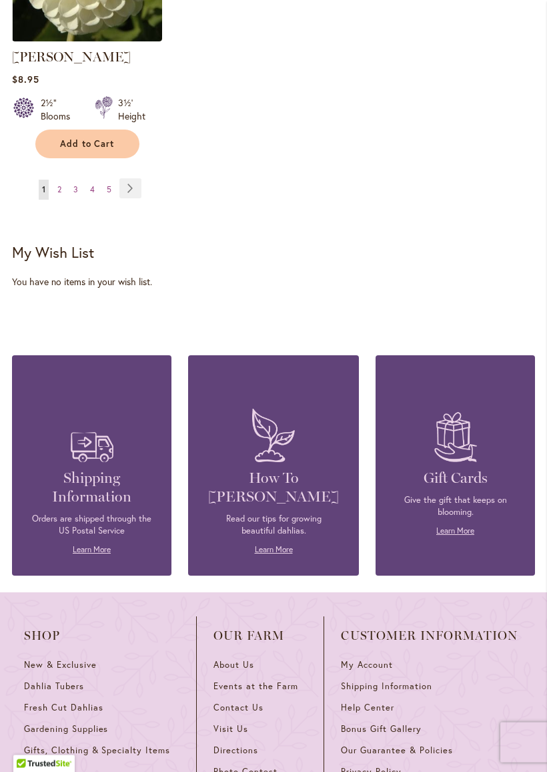
scroll to position [2057, 0]
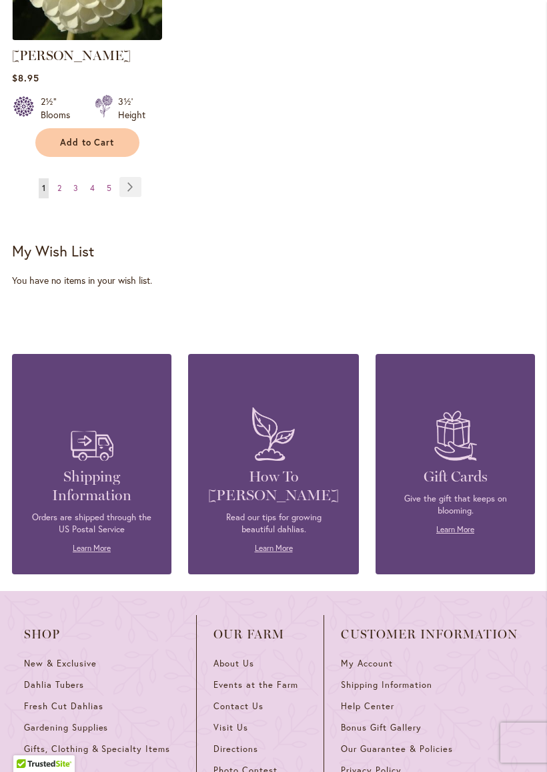
click at [91, 287] on div "You have no items in your wish list." at bounding box center [273, 280] width 523 height 13
click at [59, 192] on link "Page 2" at bounding box center [59, 188] width 11 height 20
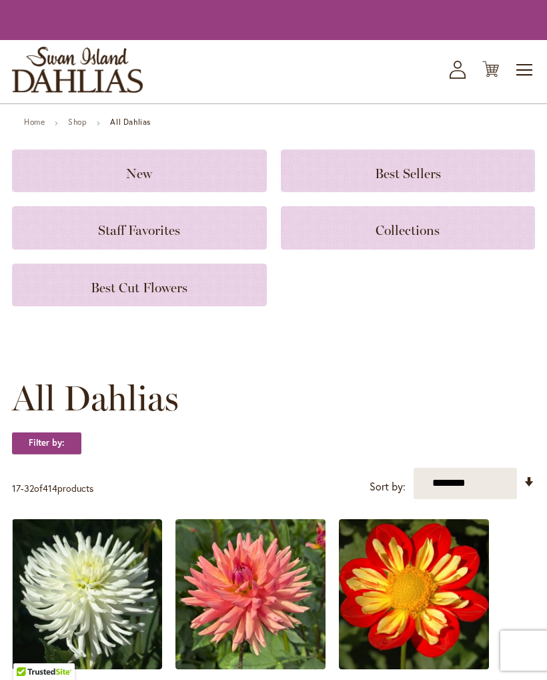
scroll to position [471, 0]
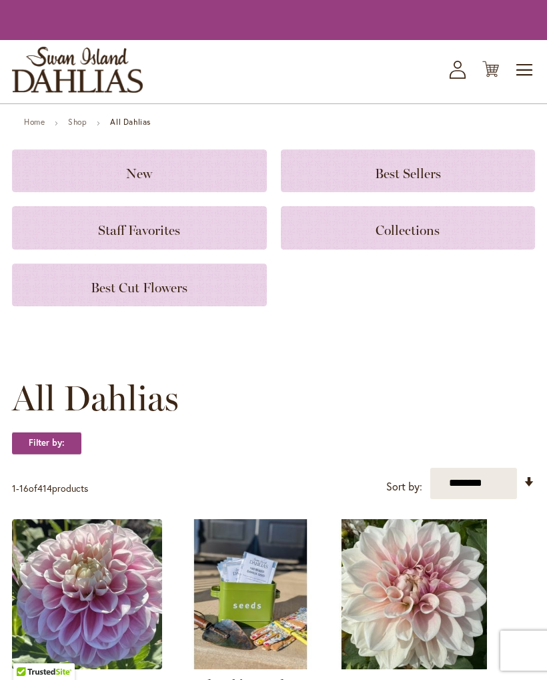
scroll to position [2094, 0]
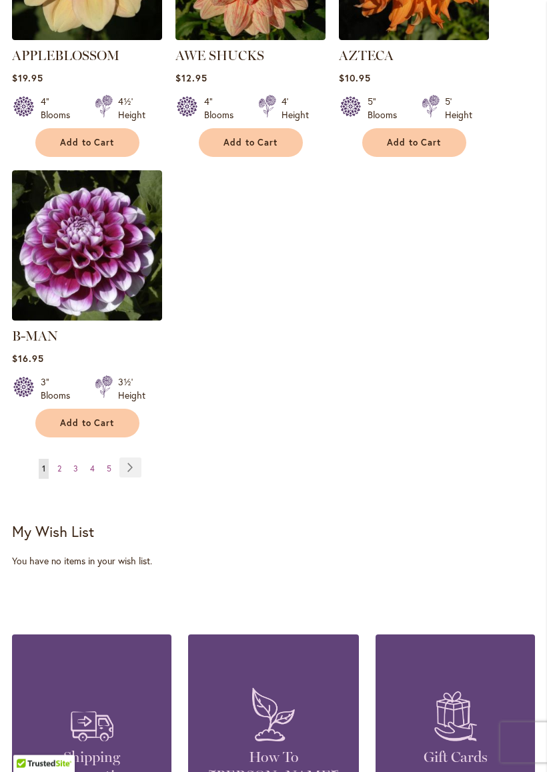
scroll to position [1795, 0]
click at [89, 459] on link "Page 4" at bounding box center [92, 469] width 11 height 20
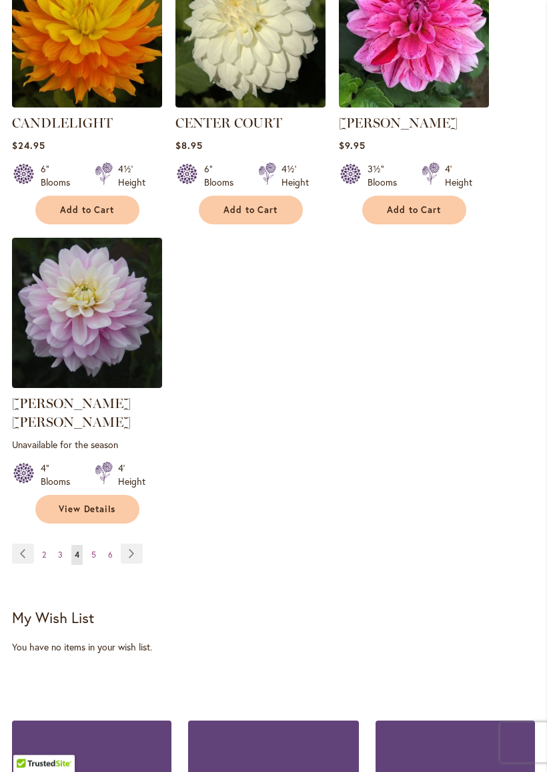
scroll to position [1741, 0]
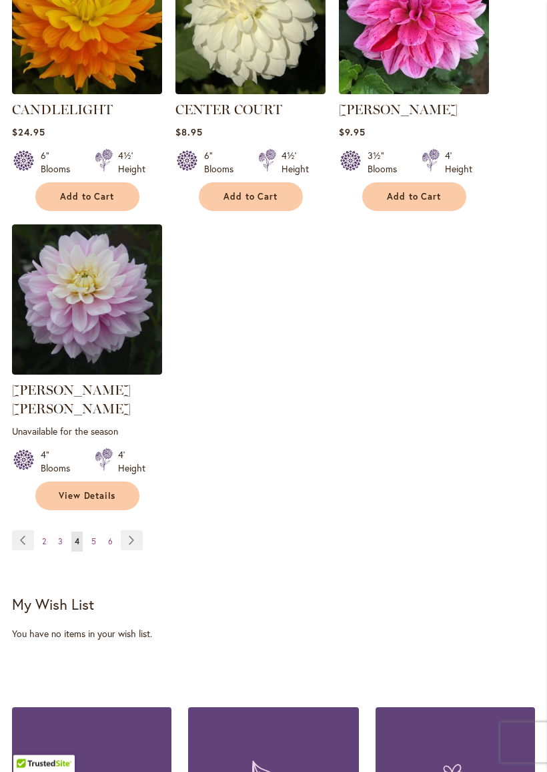
click at [108, 537] on span "6" at bounding box center [110, 542] width 5 height 10
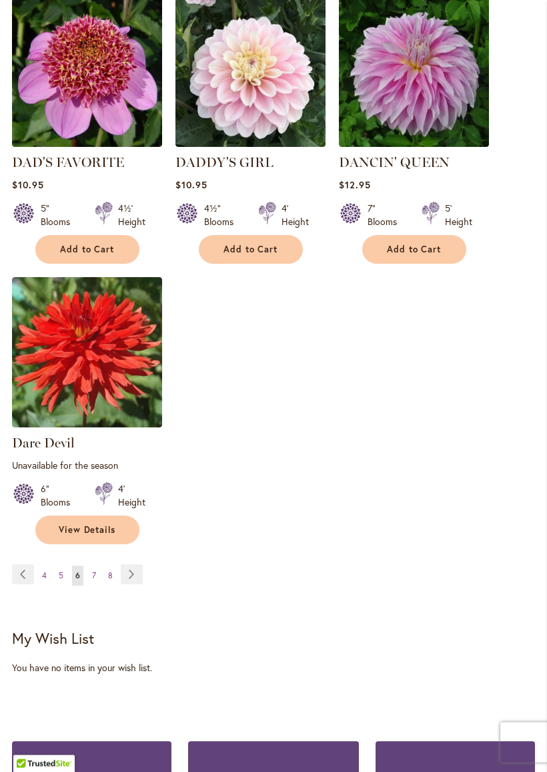
scroll to position [1725, 0]
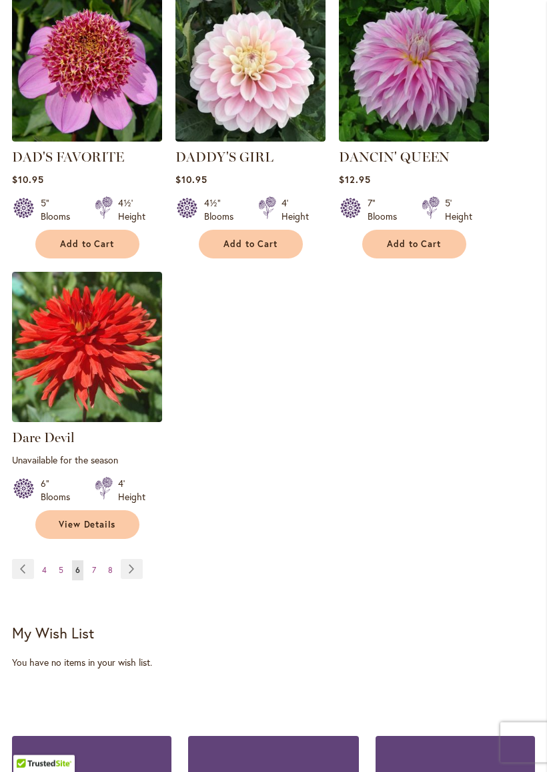
click at [109, 565] on span "8" at bounding box center [110, 570] width 5 height 10
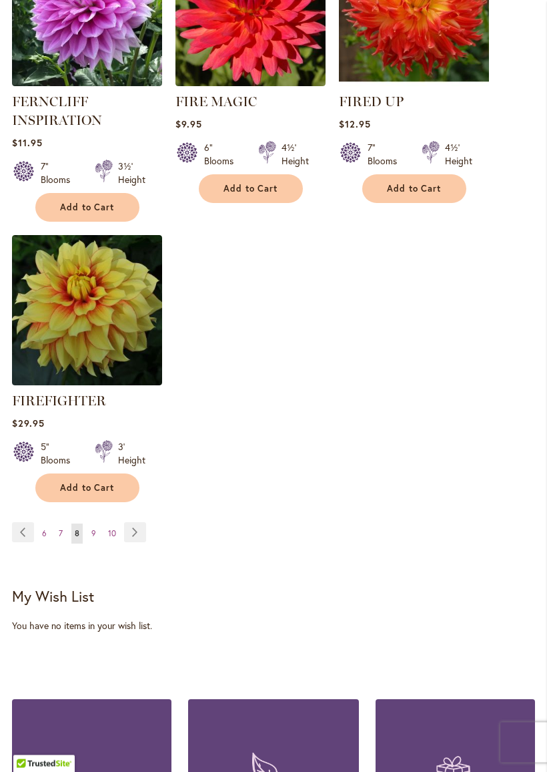
scroll to position [1776, 0]
click at [113, 538] on span "10" at bounding box center [112, 533] width 8 height 10
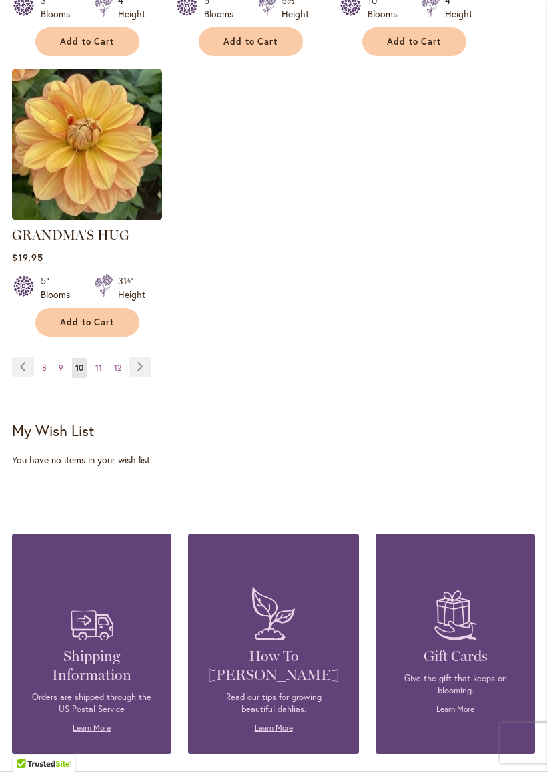
scroll to position [1900, 0]
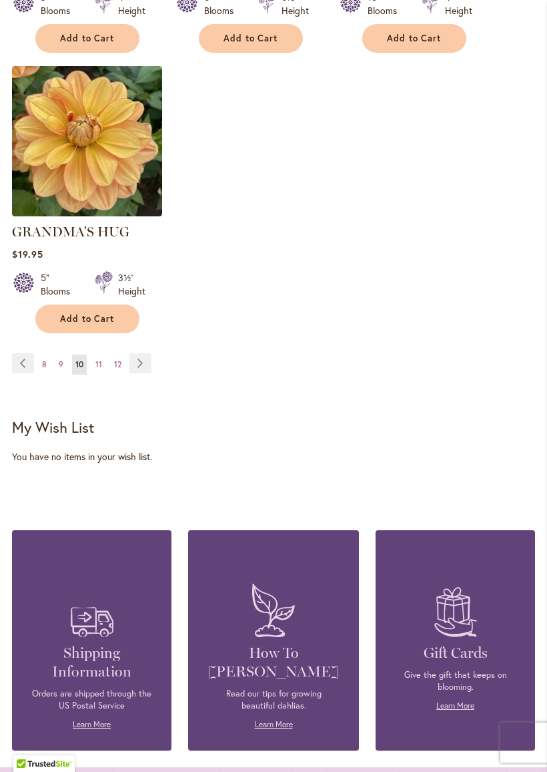
click at [123, 354] on link "Page 12" at bounding box center [118, 364] width 14 height 20
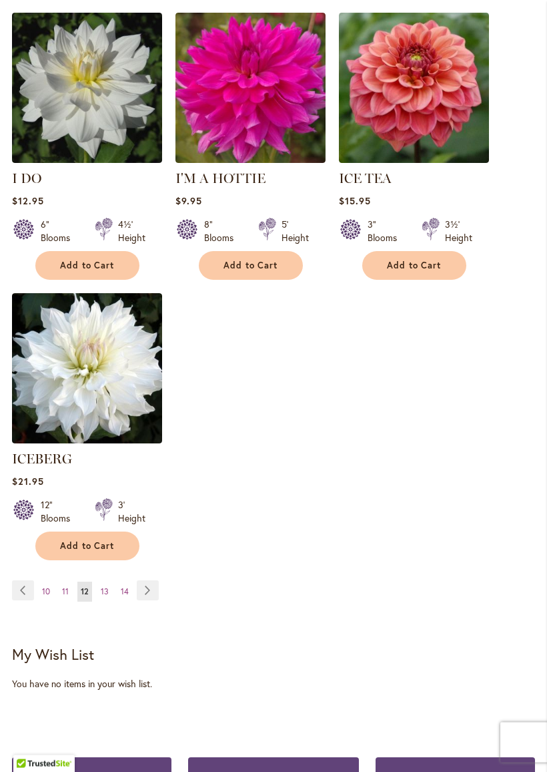
scroll to position [1681, 0]
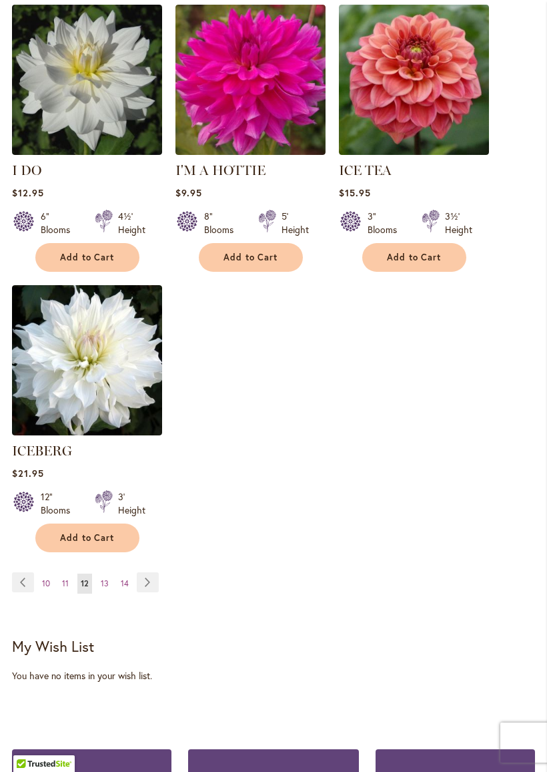
click at [99, 573] on link "Page 13" at bounding box center [104, 583] width 15 height 20
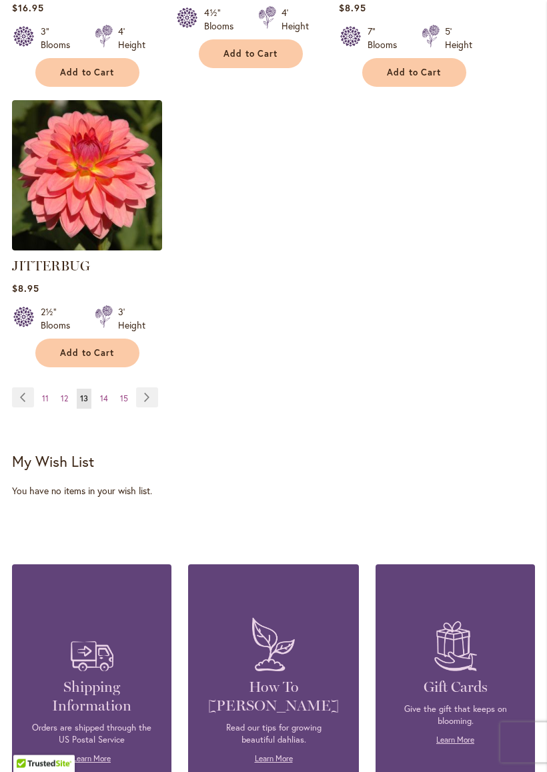
scroll to position [1902, 0]
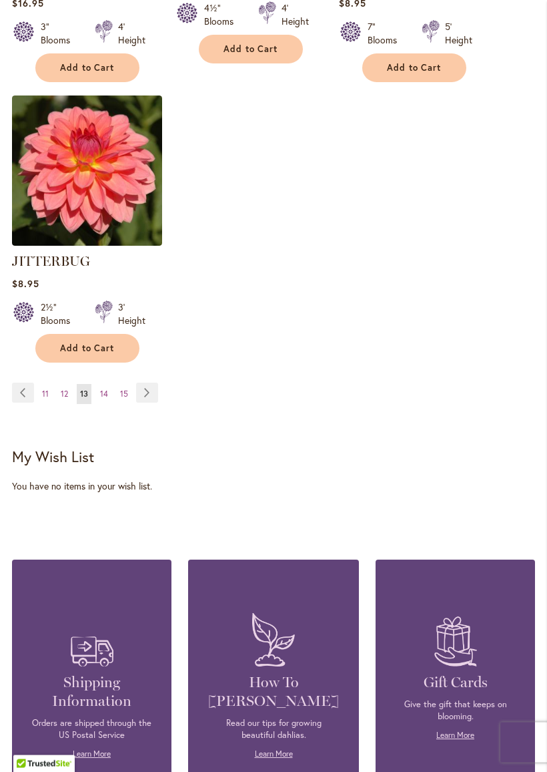
click at [125, 389] on span "15" at bounding box center [124, 394] width 8 height 10
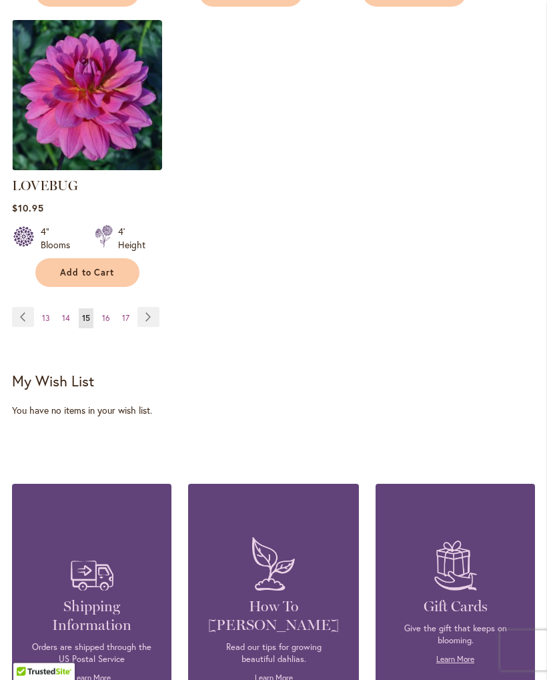
scroll to position [1964, 0]
click at [125, 313] on span "17" at bounding box center [125, 318] width 7 height 10
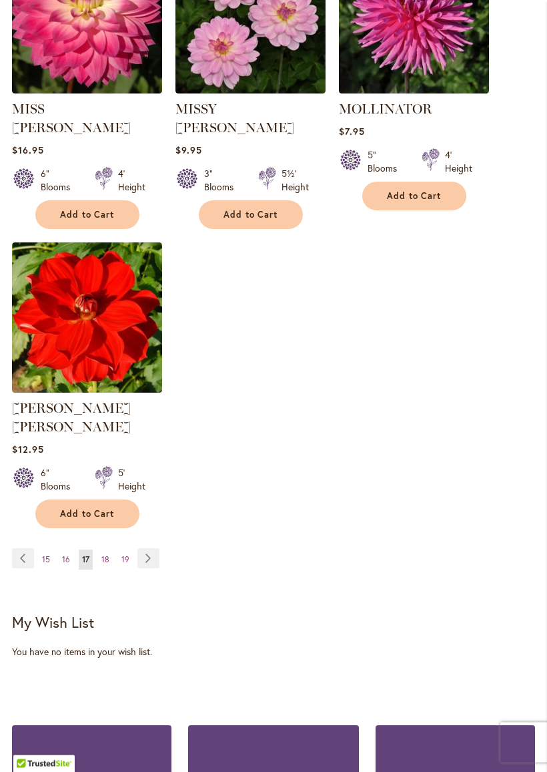
scroll to position [1744, 0]
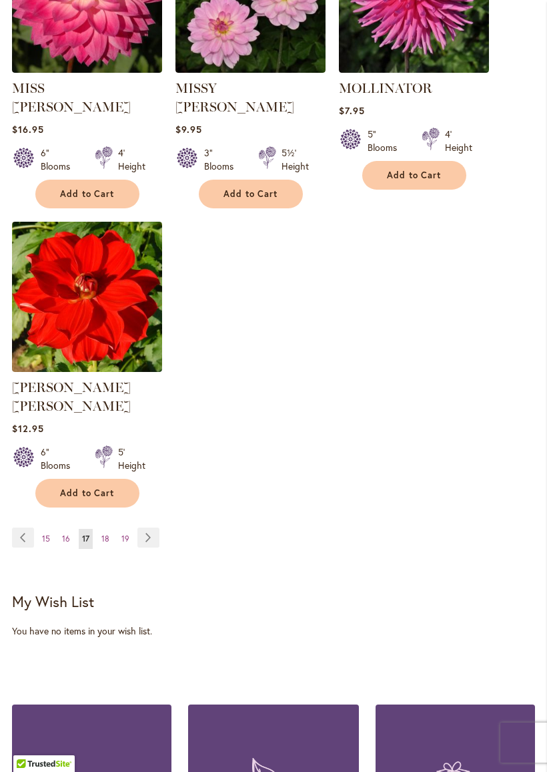
click at [101, 529] on link "Page 18" at bounding box center [105, 539] width 15 height 20
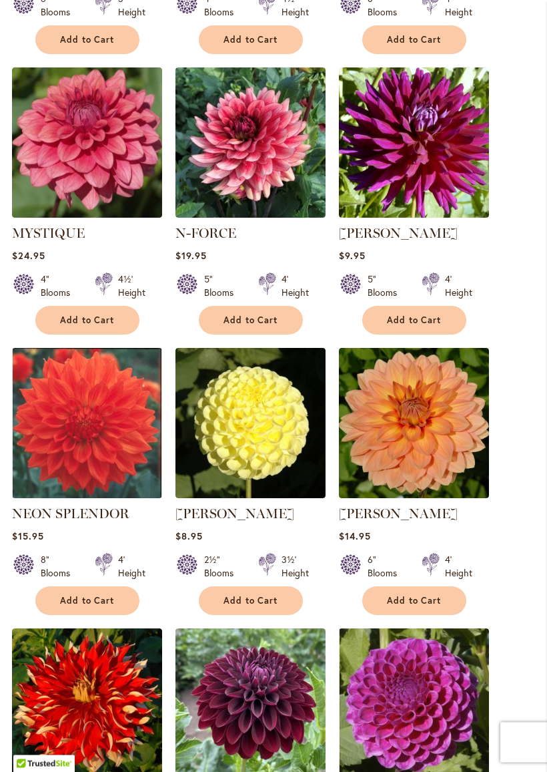
scroll to position [1039, 0]
click at [265, 174] on img at bounding box center [251, 142] width 150 height 150
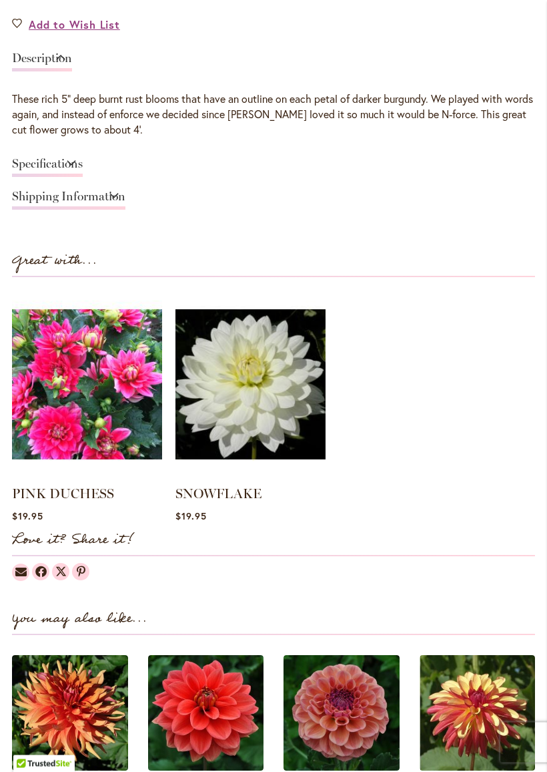
scroll to position [977, 0]
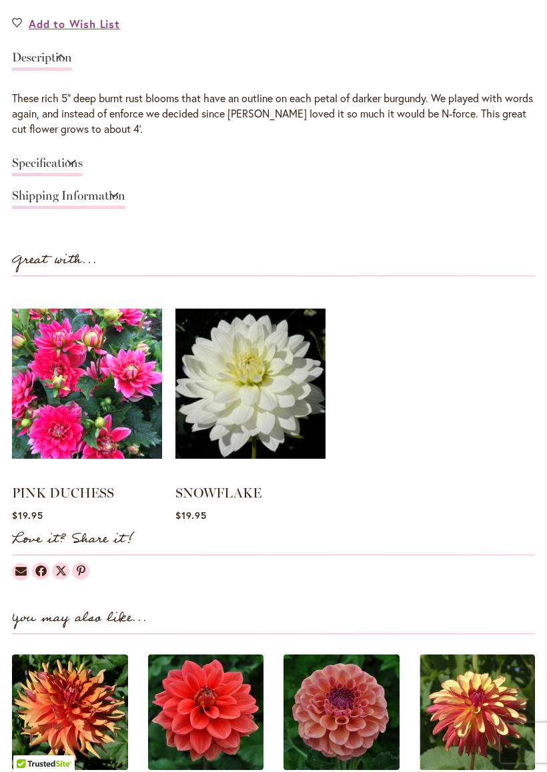
click at [249, 382] on img at bounding box center [251, 384] width 150 height 188
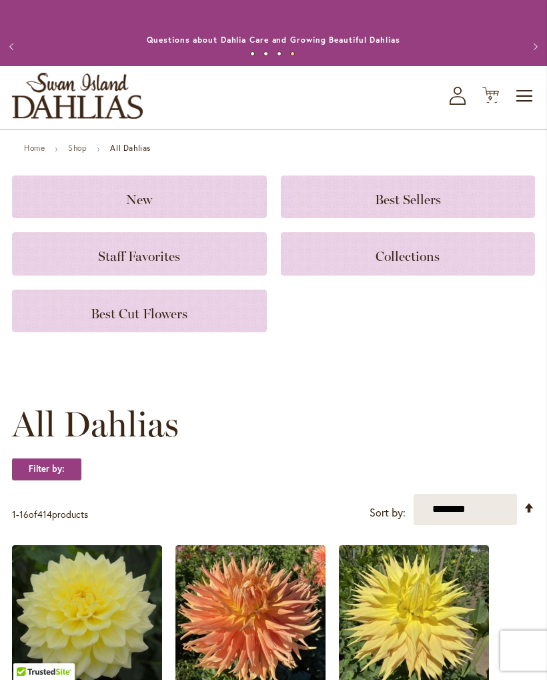
click at [487, 102] on span "9 9 items" at bounding box center [491, 98] width 13 height 7
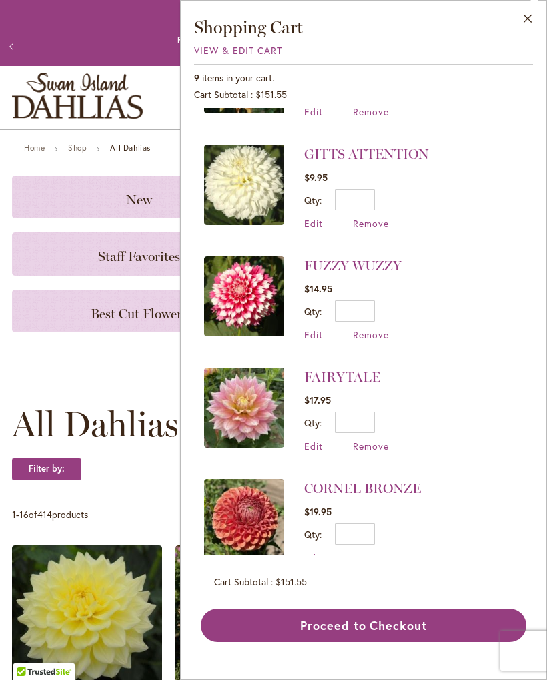
scroll to position [197, 0]
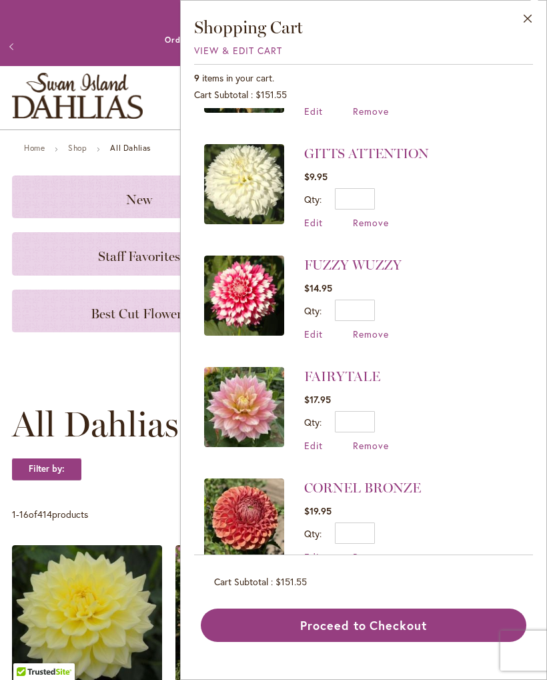
click at [406, 622] on button "Proceed to Checkout" at bounding box center [364, 625] width 326 height 33
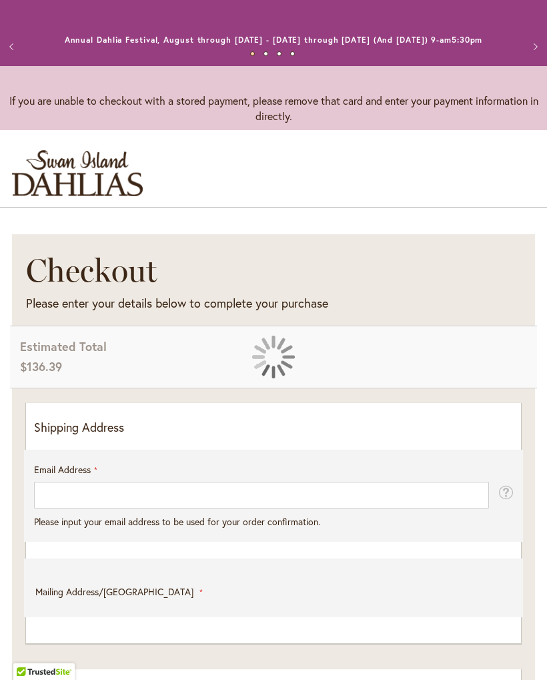
select select "**"
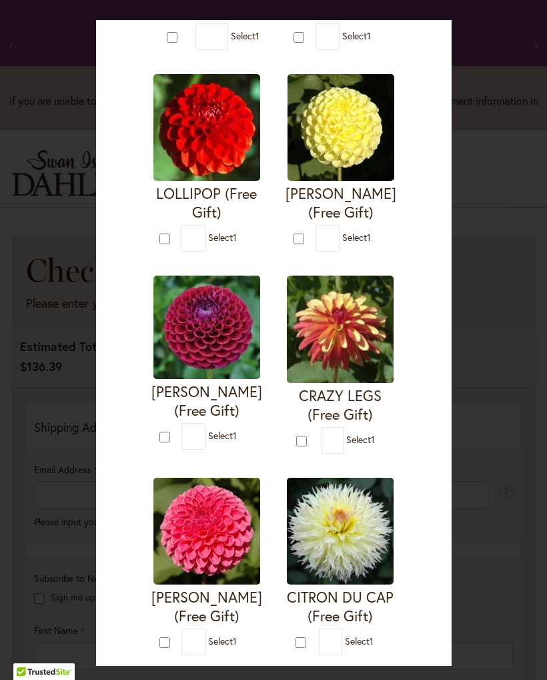
scroll to position [450, 0]
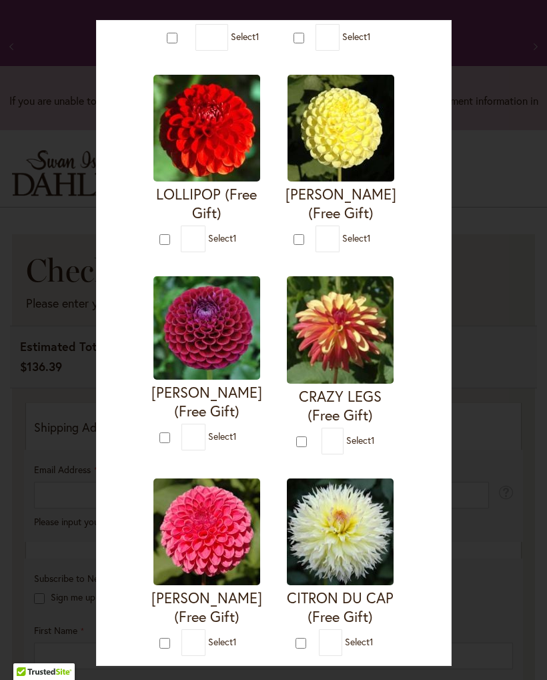
click at [209, 514] on img at bounding box center [207, 532] width 107 height 107
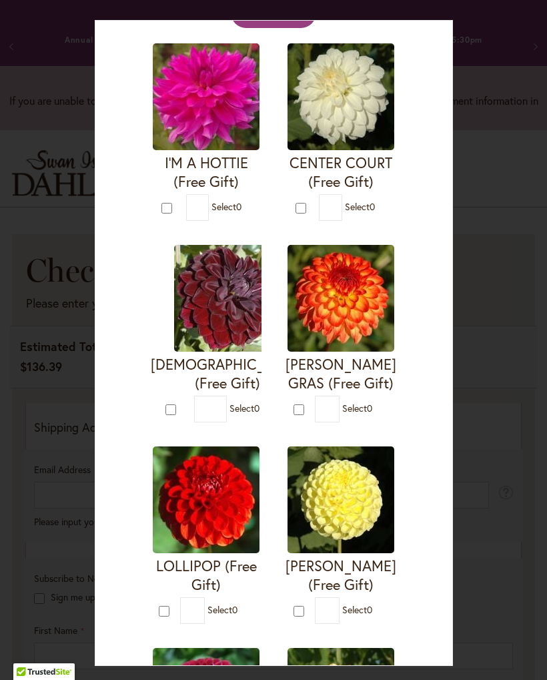
scroll to position [77, 0]
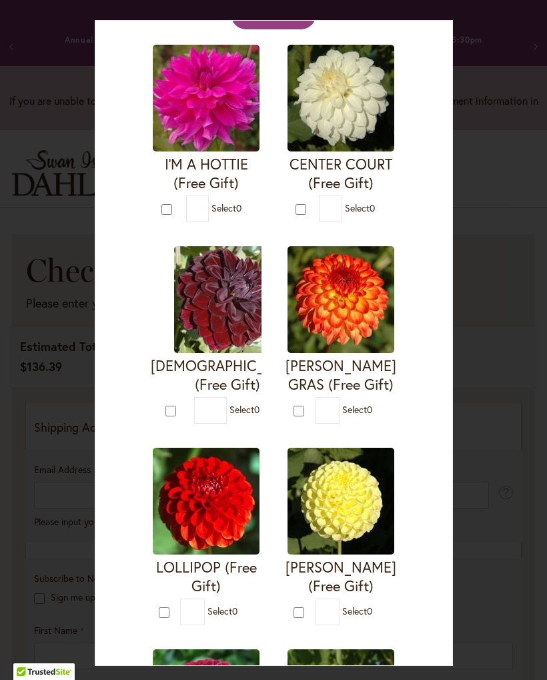
click at [286, 222] on form "CENTER COURT (Free Gift) * 0" at bounding box center [341, 134] width 111 height 178
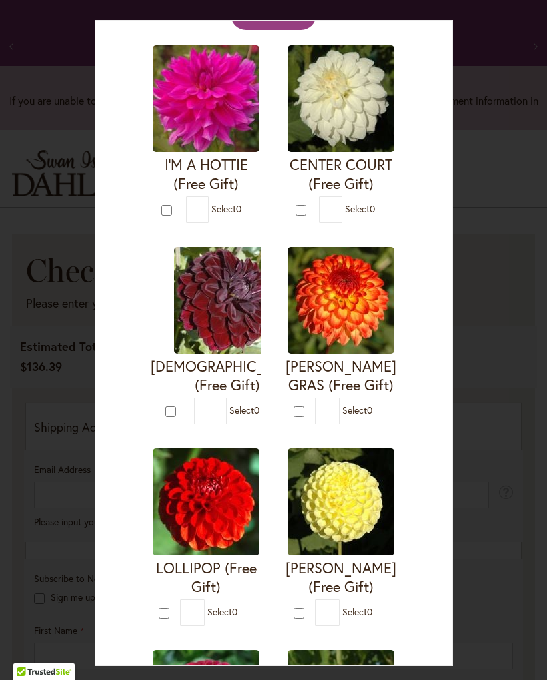
click at [288, 152] on img at bounding box center [341, 98] width 107 height 107
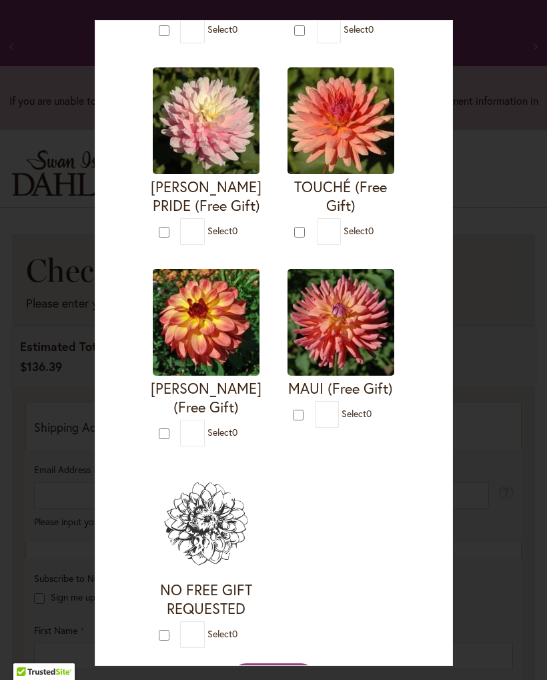
scroll to position [1263, 0]
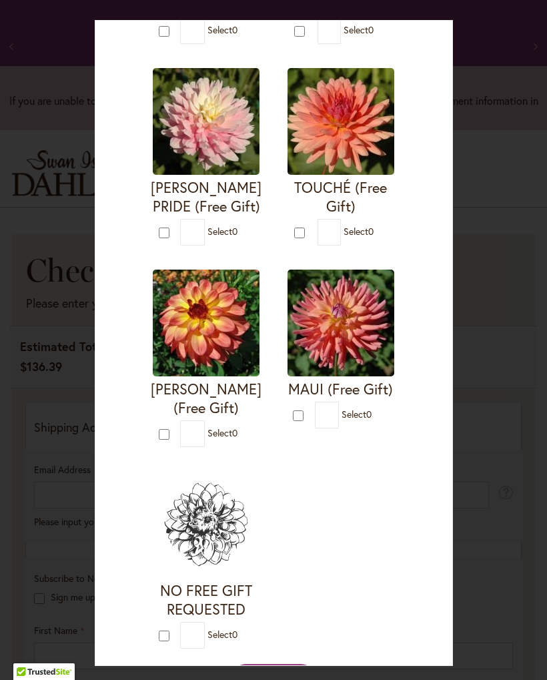
type input "*"
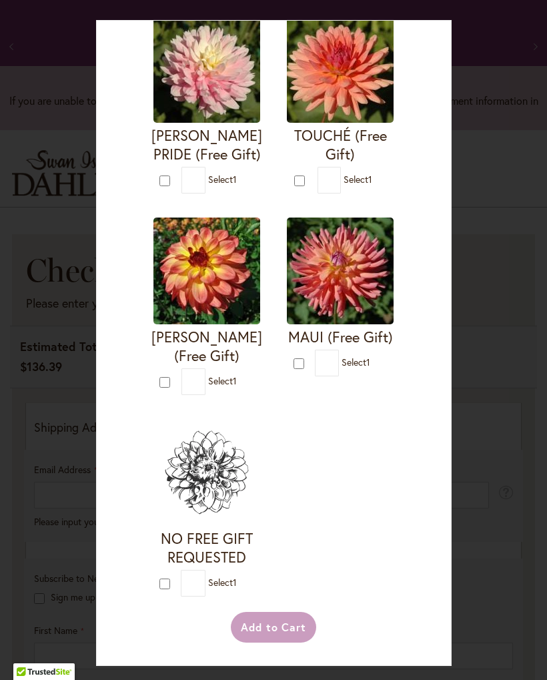
scroll to position [2307, 0]
type input "*"
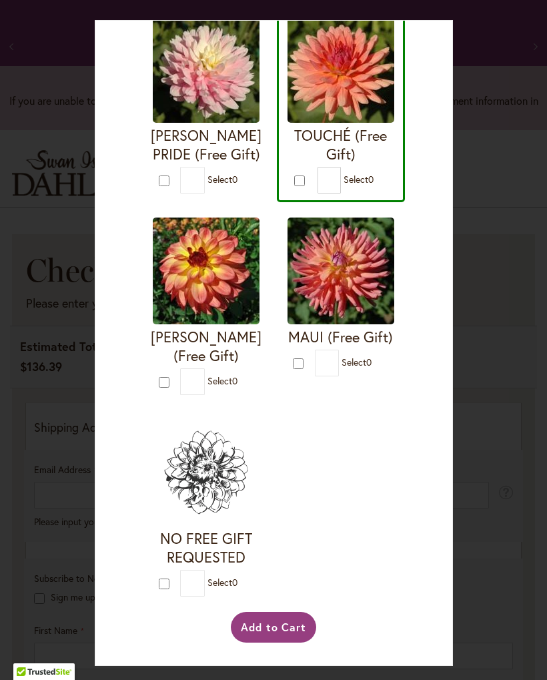
scroll to position [2894, 0]
click at [292, 621] on button "Add to Cart" at bounding box center [274, 627] width 86 height 31
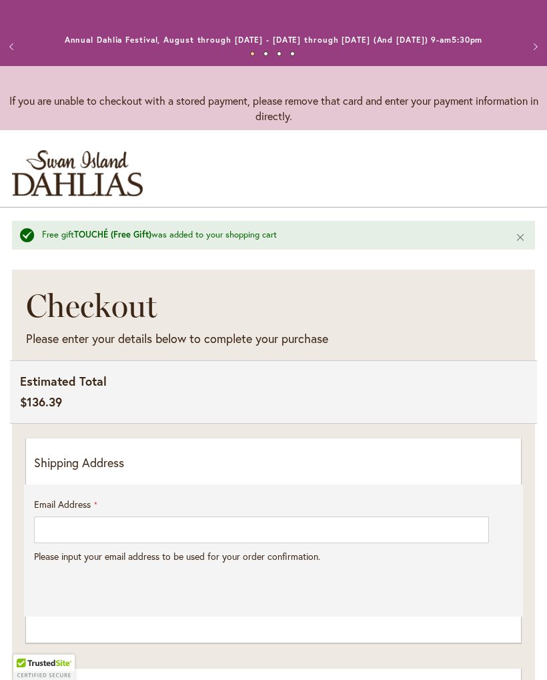
select select "**"
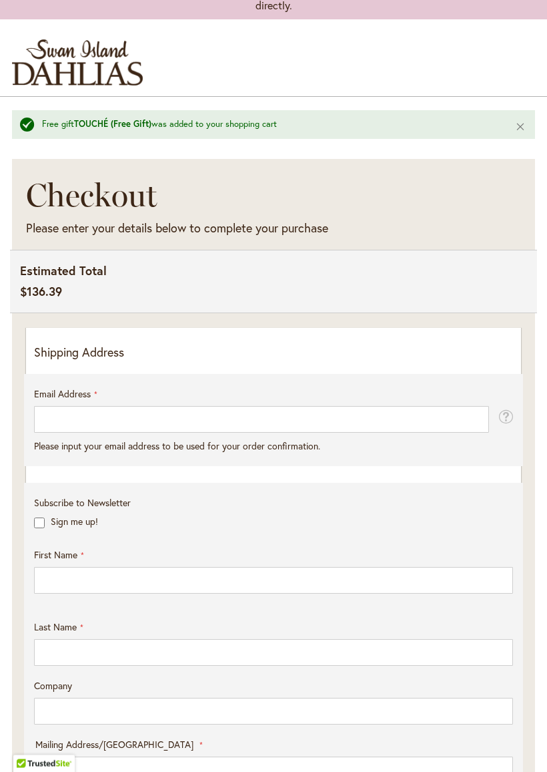
scroll to position [125, 0]
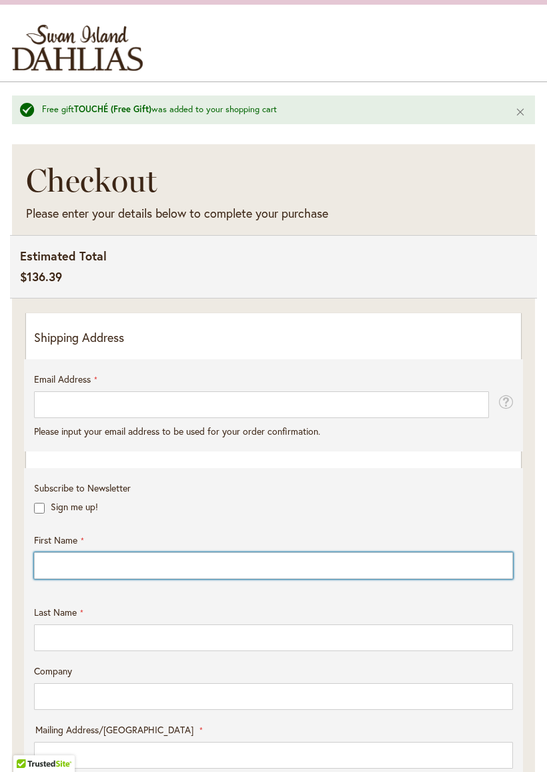
click at [123, 572] on input "First Name" at bounding box center [273, 565] width 479 height 27
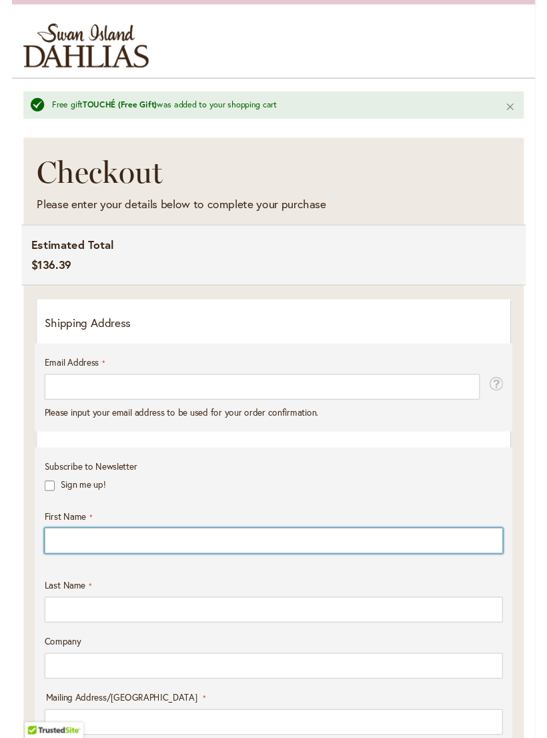
scroll to position [238, 0]
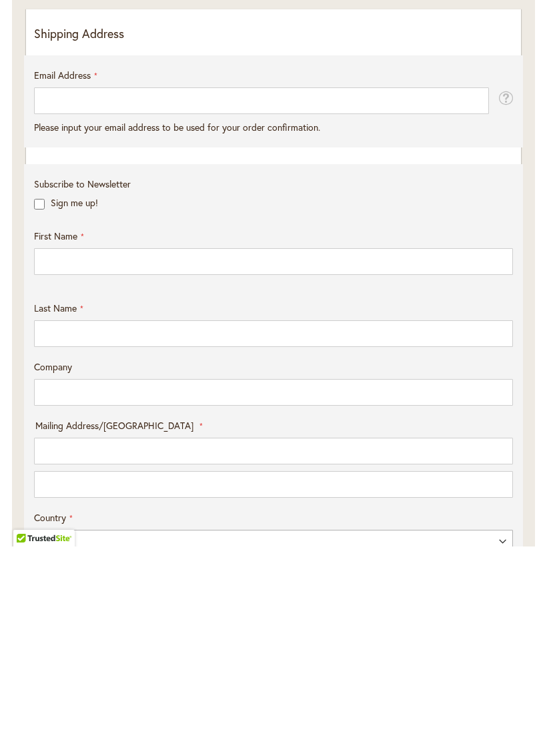
type input "*******"
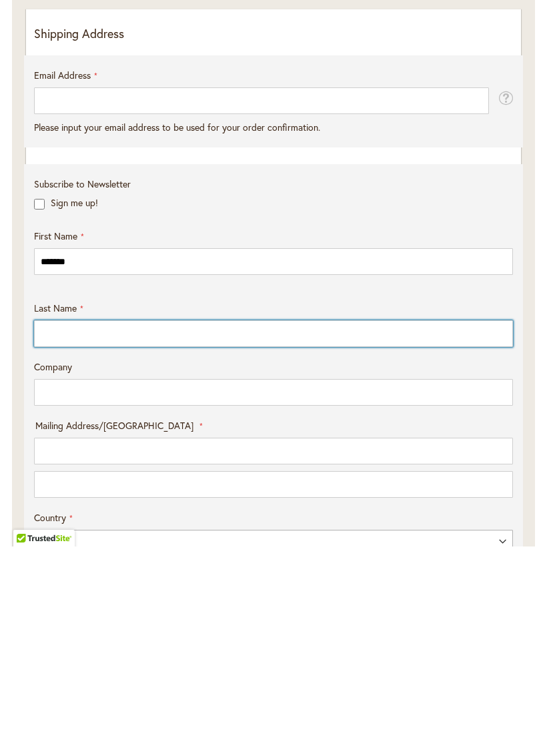
type input "*****"
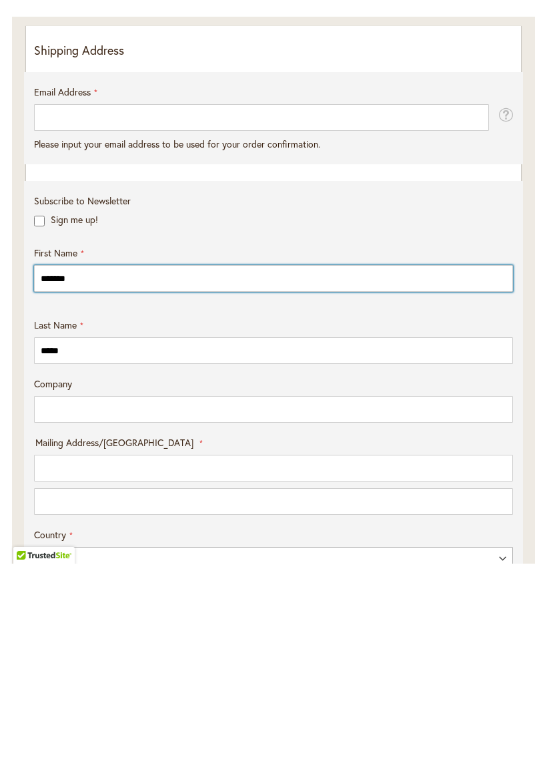
scroll to position [429, 0]
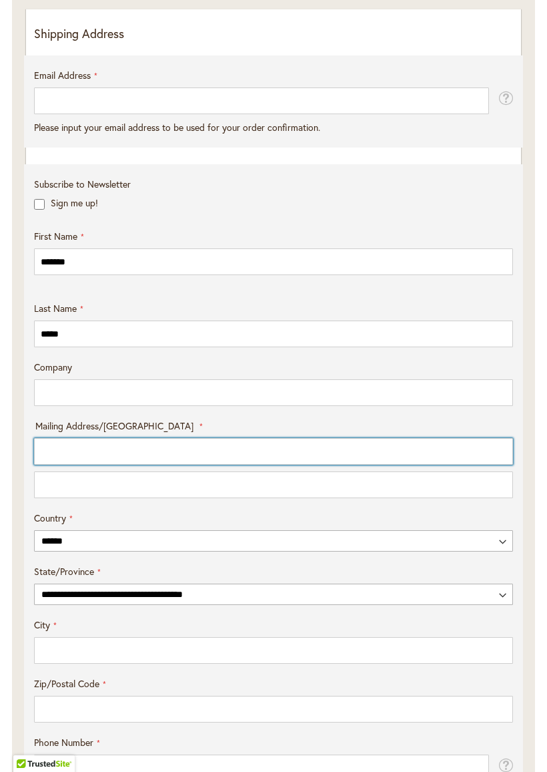
type input "**********"
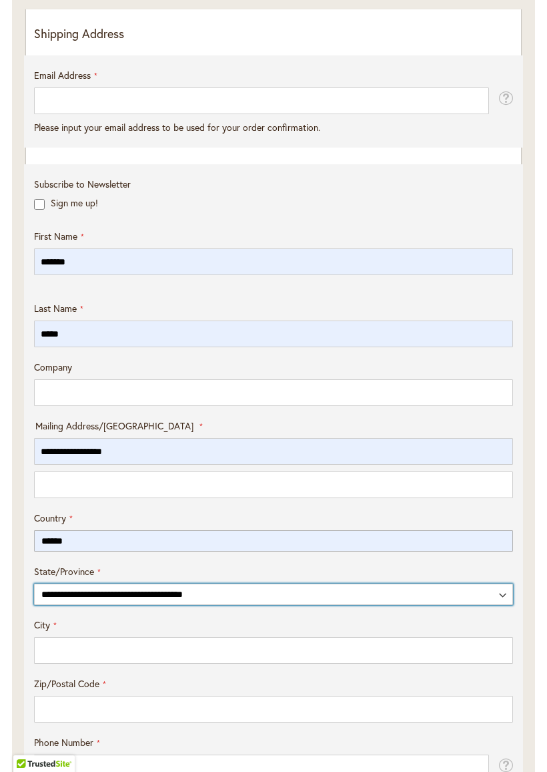
select select "**"
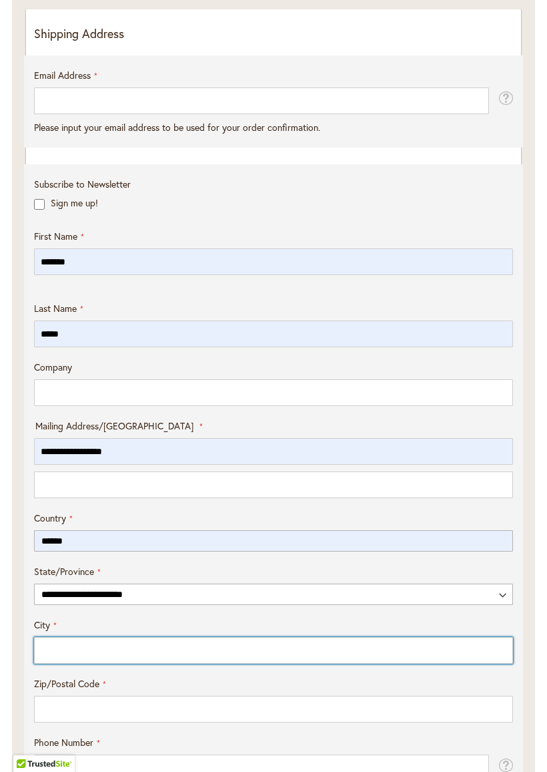
type input "**********"
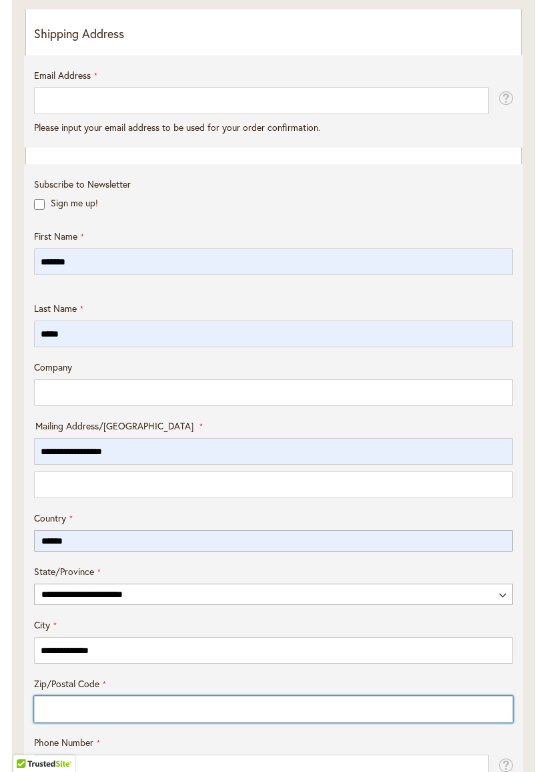
type input "**********"
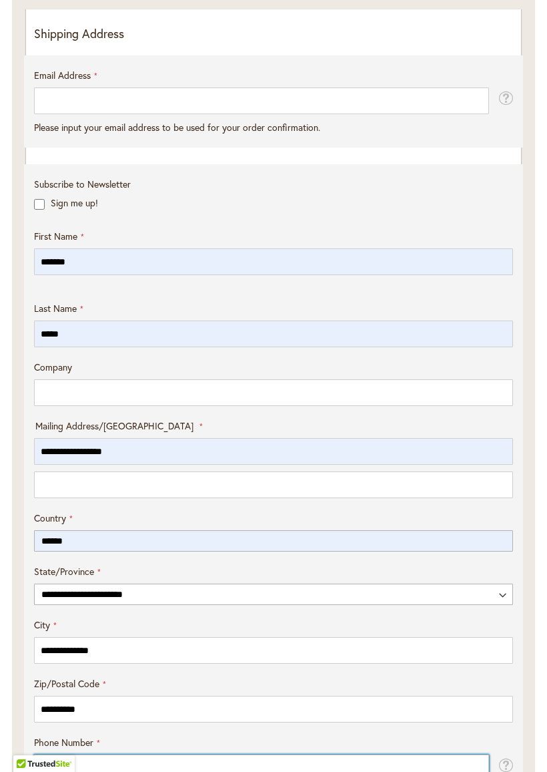
type input "**********"
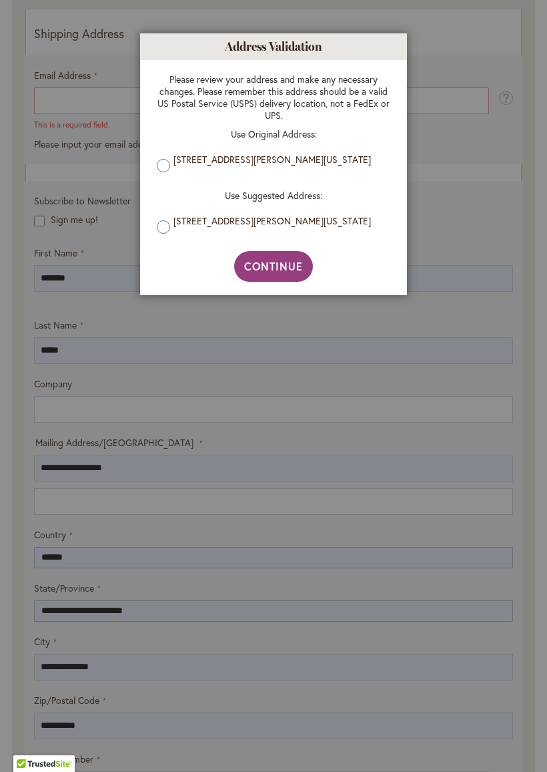
click at [286, 266] on span "Continue" at bounding box center [273, 266] width 59 height 14
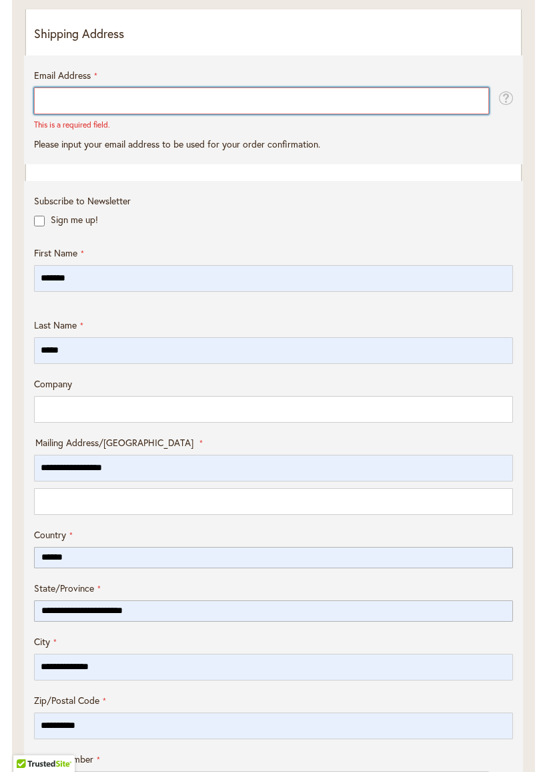
click at [253, 107] on input "Email Address" at bounding box center [261, 100] width 455 height 27
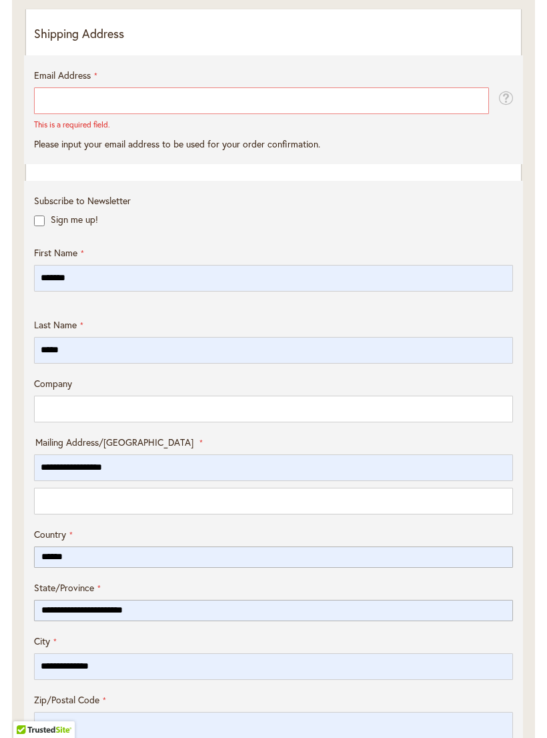
type input "**********"
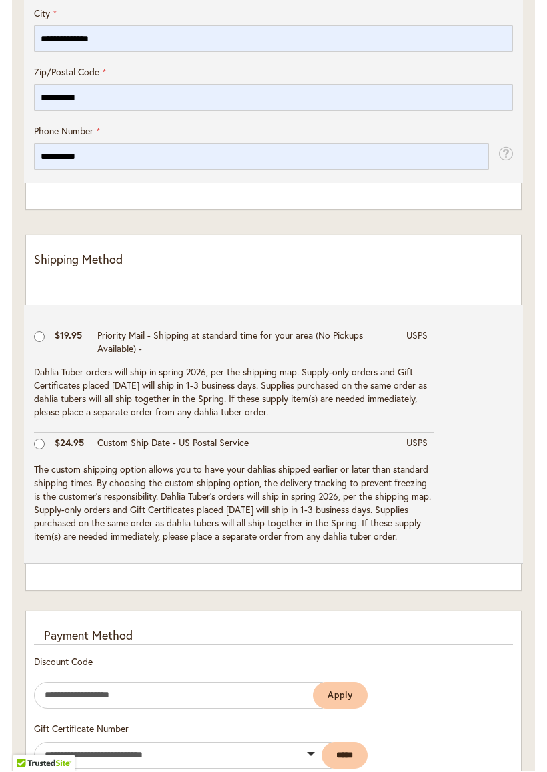
scroll to position [1041, 0]
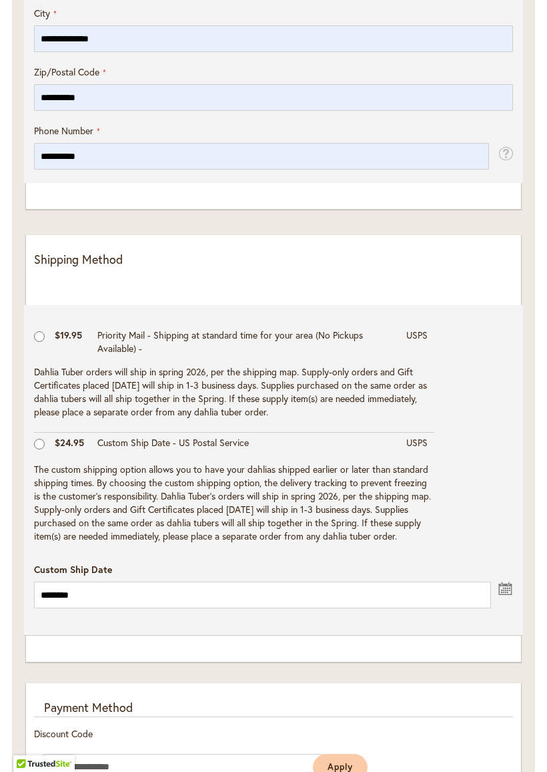
click at [509, 593] on button "undefined" at bounding box center [506, 587] width 16 height 17
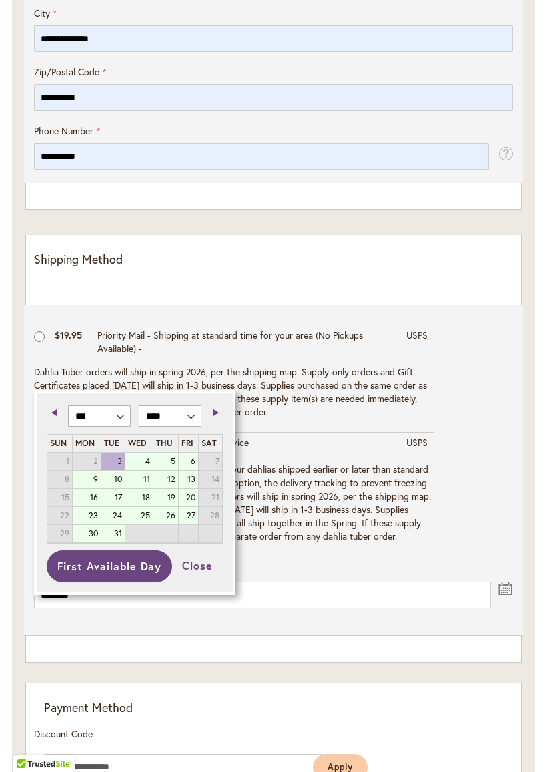
click at [218, 404] on link "Next" at bounding box center [213, 412] width 17 height 17
click at [214, 410] on span "Next" at bounding box center [216, 412] width 5 height 7
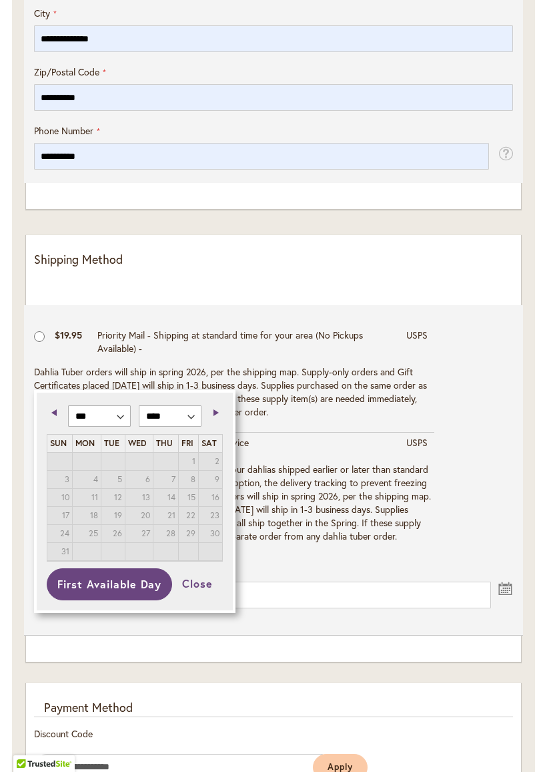
click at [53, 409] on span "Previous" at bounding box center [53, 412] width 5 height 7
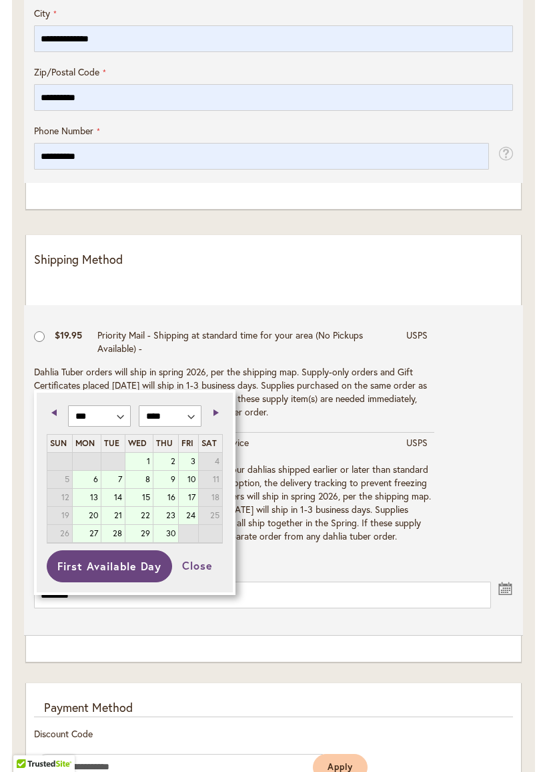
click at [147, 484] on link "8" at bounding box center [138, 479] width 27 height 17
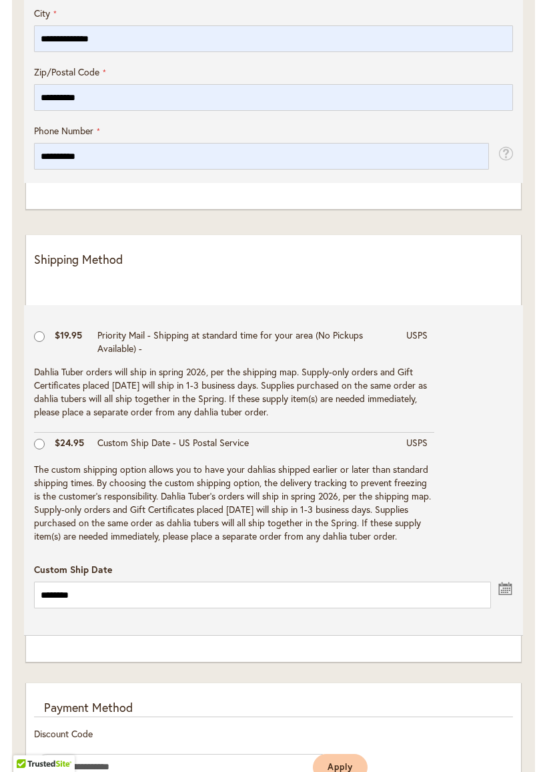
click at [505, 591] on button "undefined" at bounding box center [506, 587] width 16 height 17
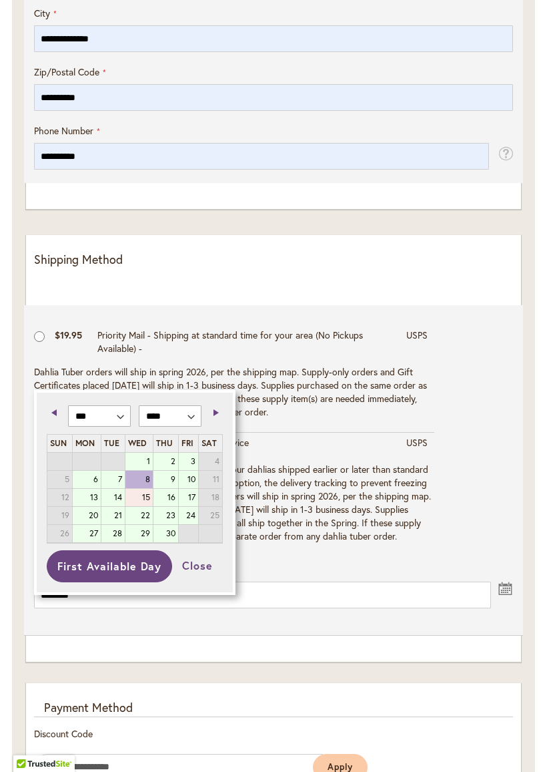
click at [140, 489] on link "15" at bounding box center [138, 497] width 27 height 17
type input "*********"
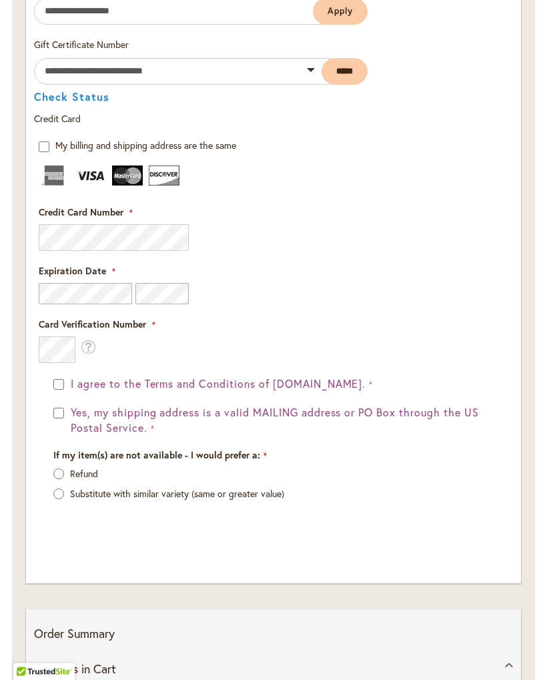
scroll to position [1796, 0]
click at [63, 386] on div "I agree to the Terms and Conditions of dahlias.com." at bounding box center [273, 383] width 441 height 15
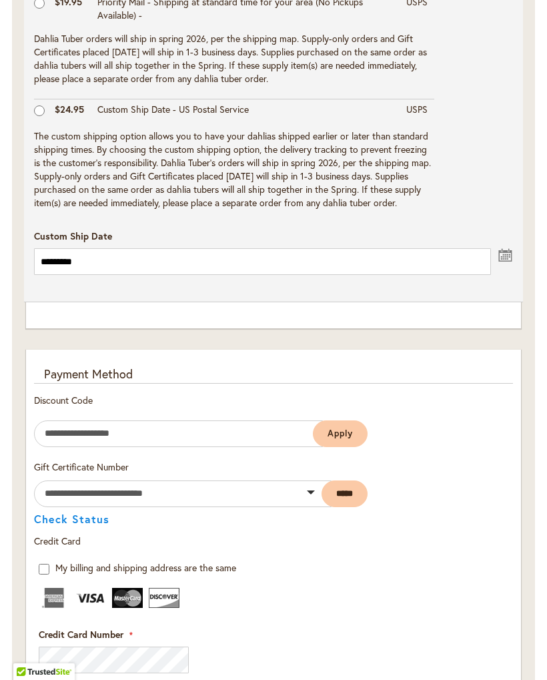
scroll to position [1372, 0]
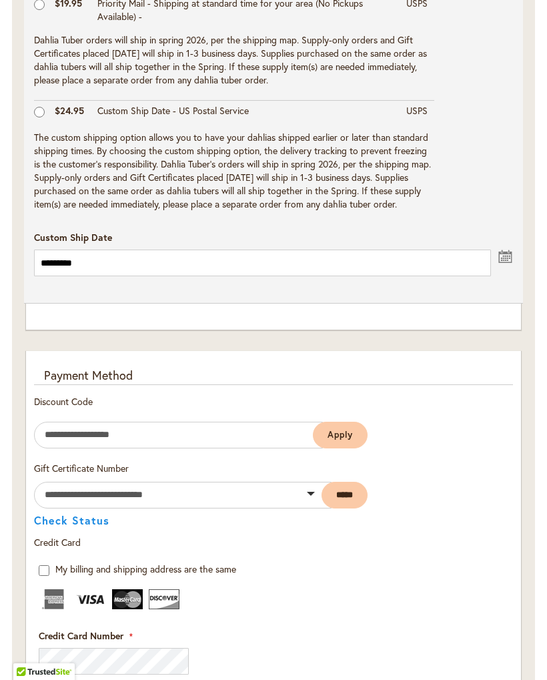
click at [57, 605] on img at bounding box center [54, 599] width 31 height 20
click at [63, 601] on img at bounding box center [54, 599] width 31 height 20
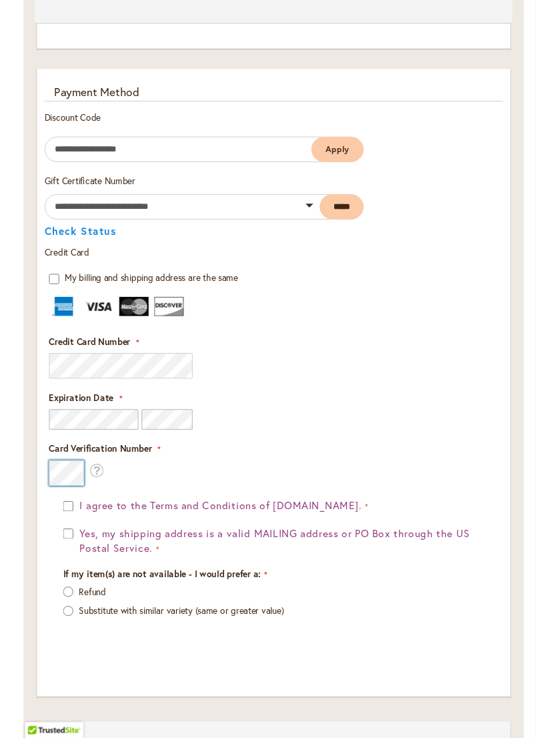
scroll to position [1651, 0]
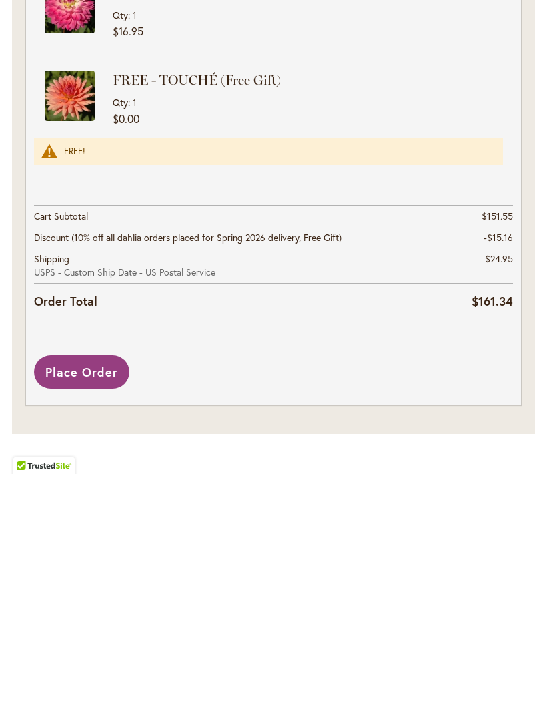
click at [107, 591] on span "Place Order" at bounding box center [81, 599] width 73 height 16
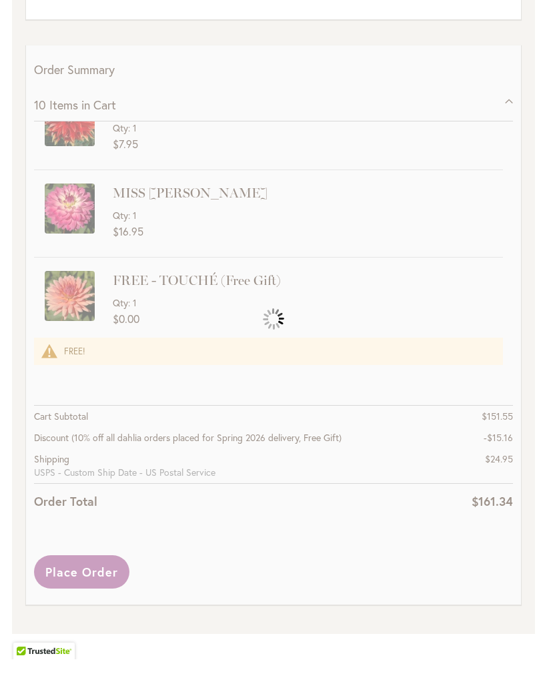
scroll to position [2360, 0]
